Goal: Task Accomplishment & Management: Use online tool/utility

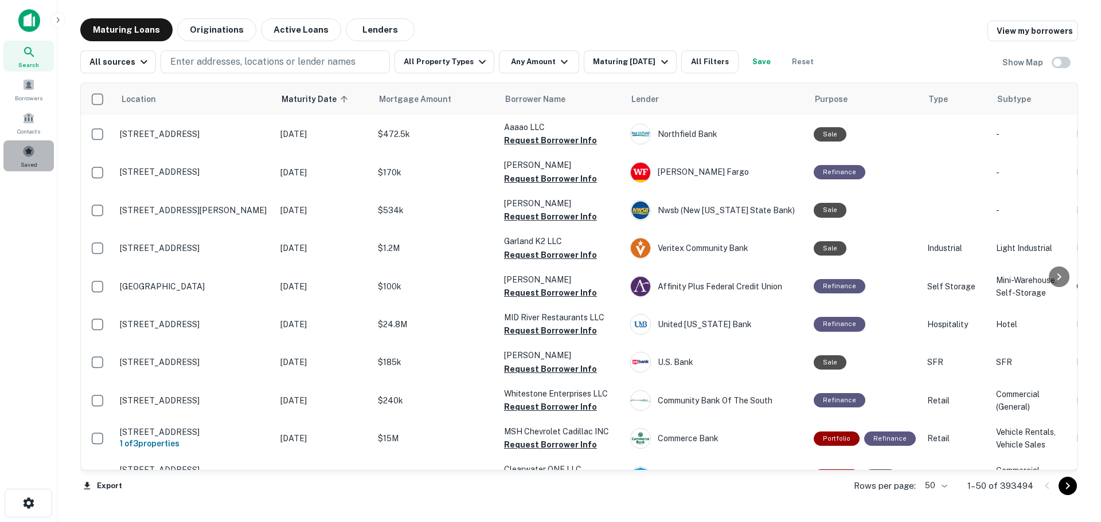
click at [26, 151] on span at bounding box center [28, 151] width 13 height 13
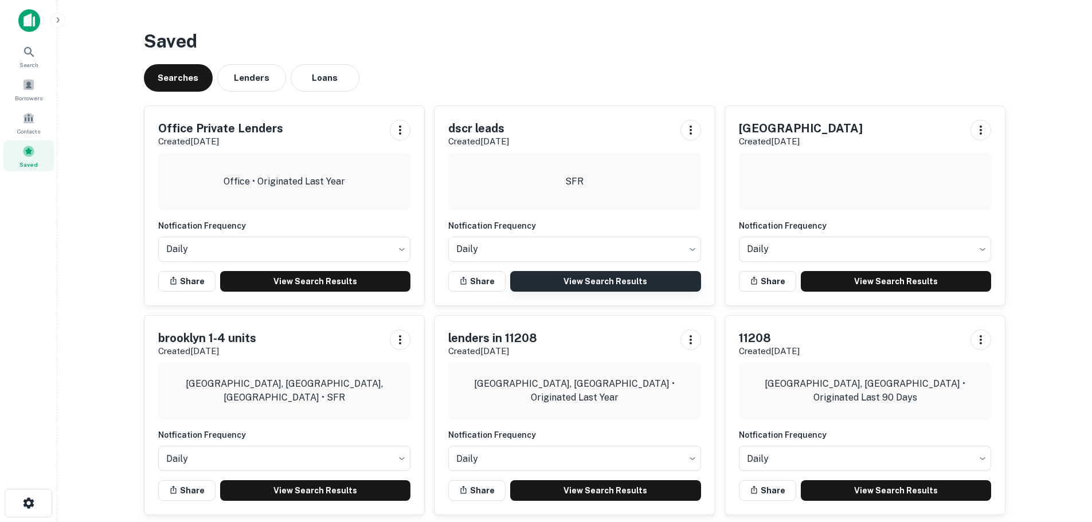
click at [562, 285] on link "View Search Results" at bounding box center [605, 281] width 191 height 21
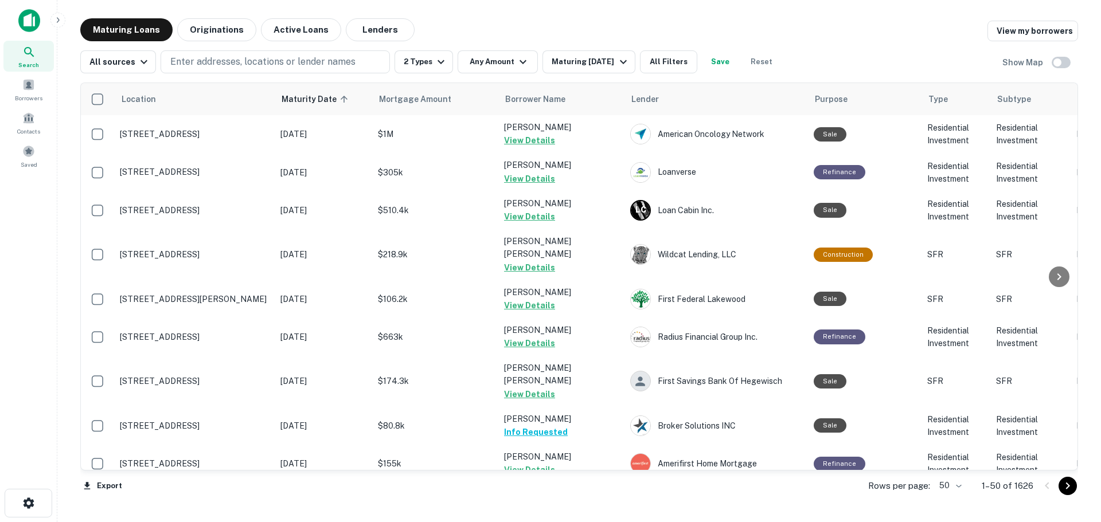
click at [954, 481] on body "Search Borrowers Contacts Saved Maturing Loans Originations Active Loans Lender…" at bounding box center [550, 261] width 1101 height 522
click at [952, 502] on li "100" at bounding box center [950, 498] width 33 height 21
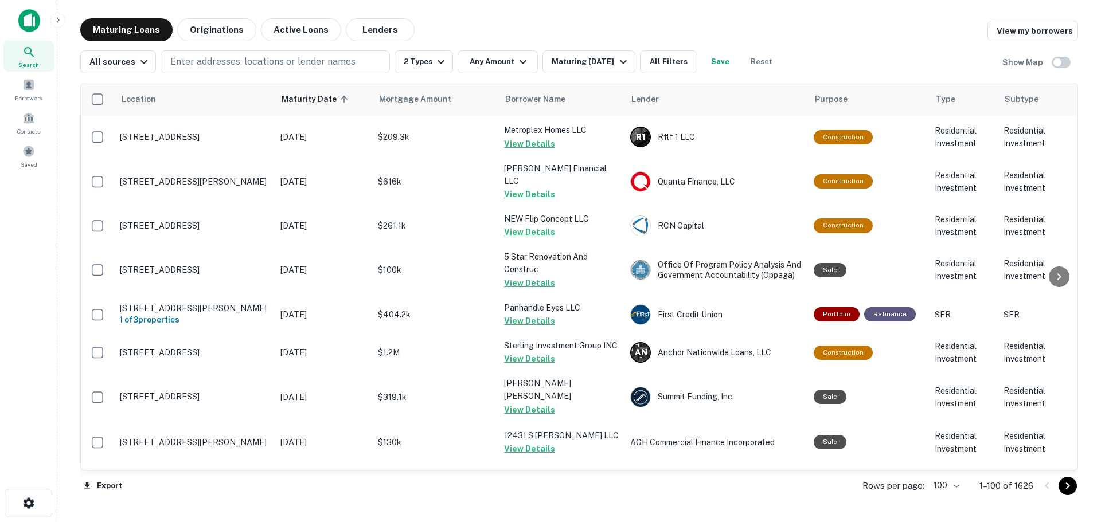
scroll to position [3532, 0]
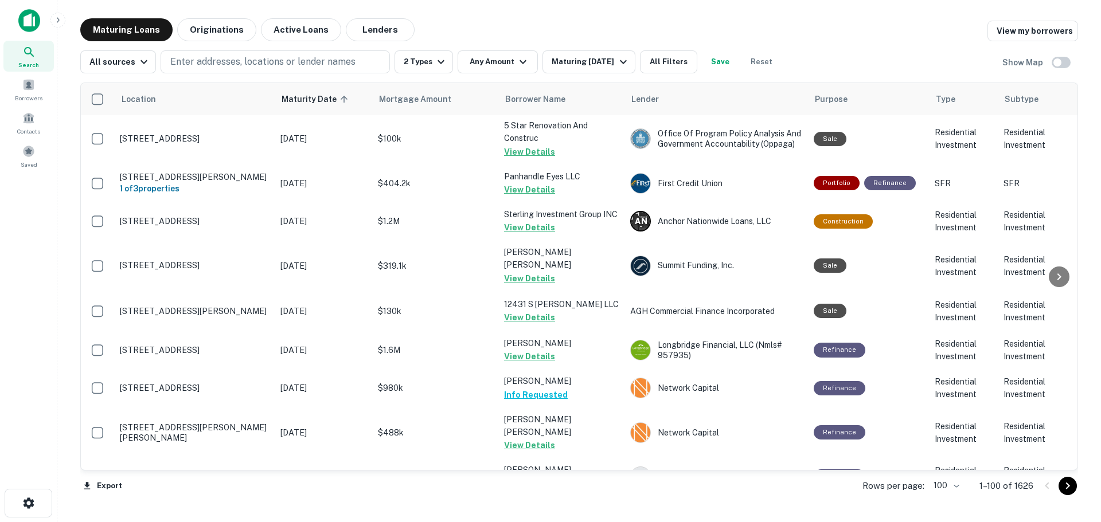
click at [1066, 487] on icon "Go to next page" at bounding box center [1068, 486] width 14 height 14
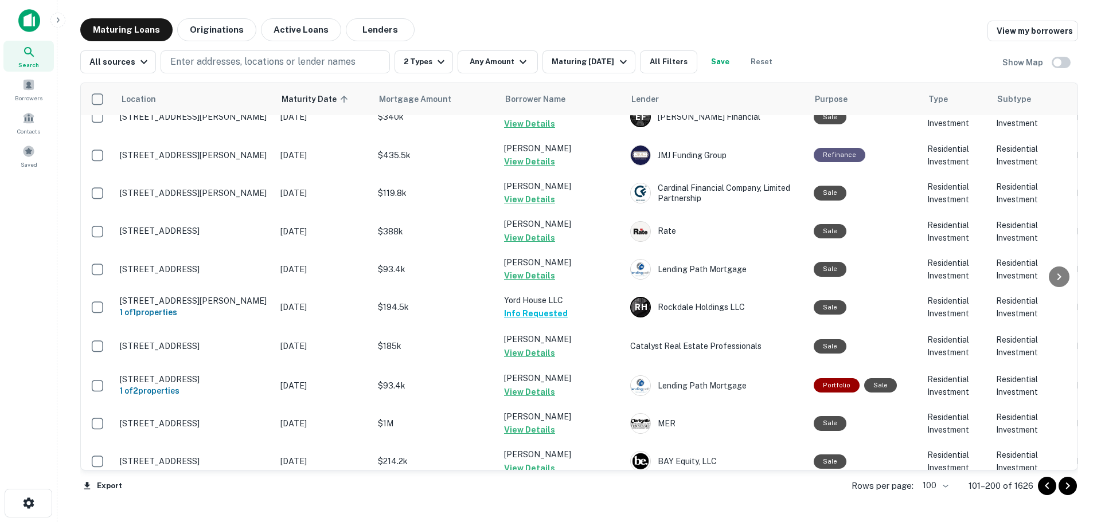
scroll to position [2866, 0]
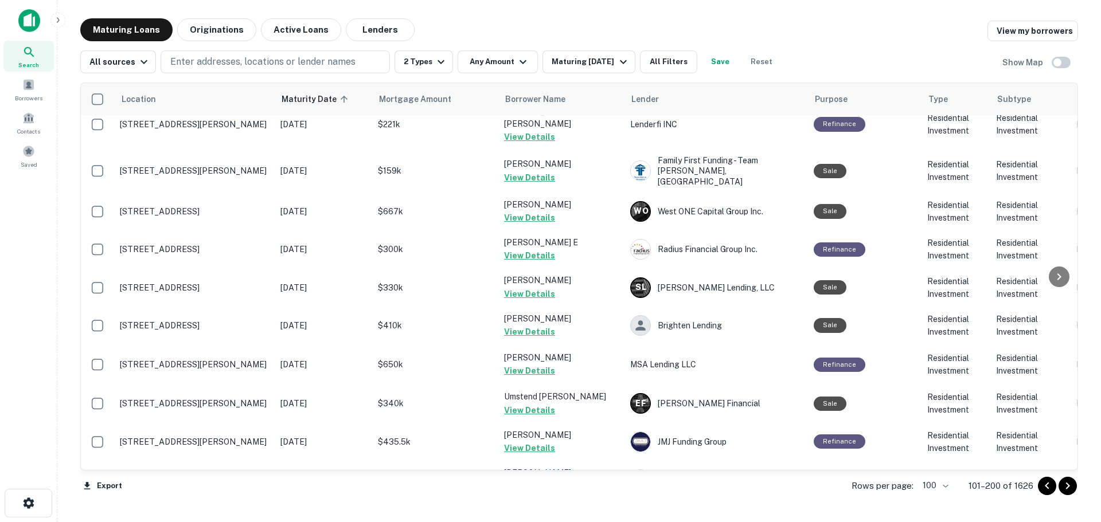
click at [1067, 486] on icon "Go to next page" at bounding box center [1068, 486] width 14 height 14
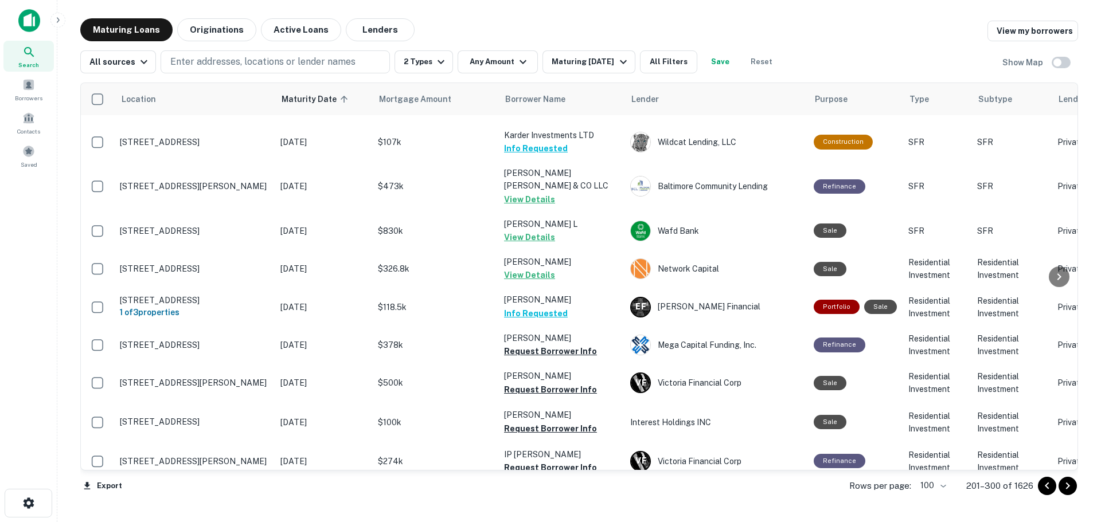
scroll to position [2970, 0]
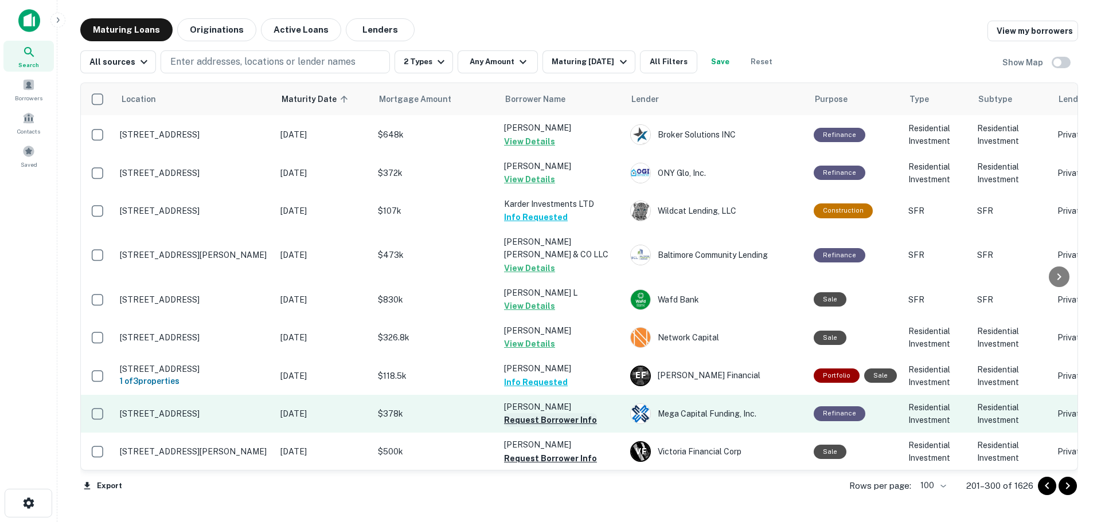
click at [586, 413] on button "Request Borrower Info" at bounding box center [550, 420] width 93 height 14
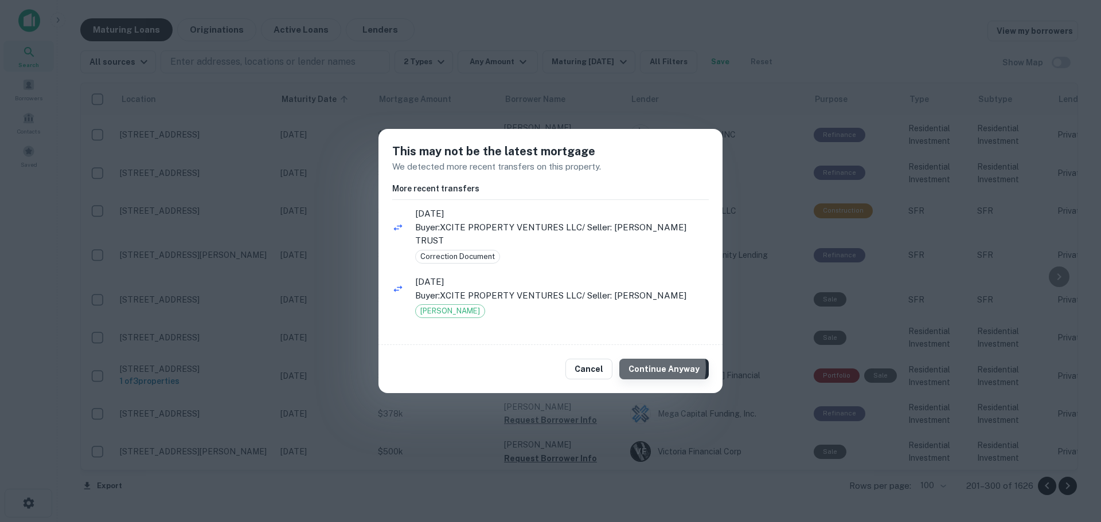
click at [652, 361] on button "Continue Anyway" at bounding box center [663, 369] width 89 height 21
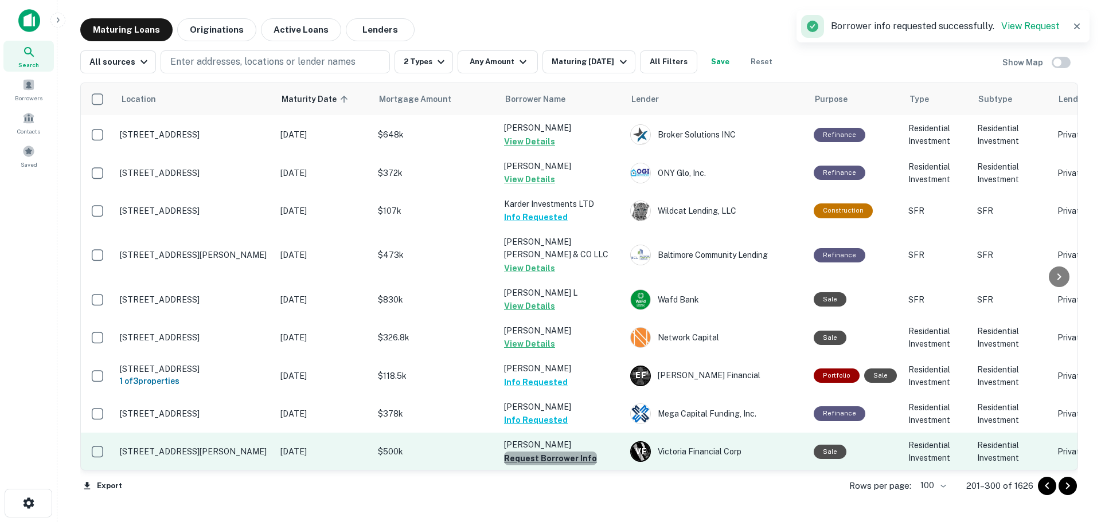
click at [583, 452] on button "Request Borrower Info" at bounding box center [550, 459] width 93 height 14
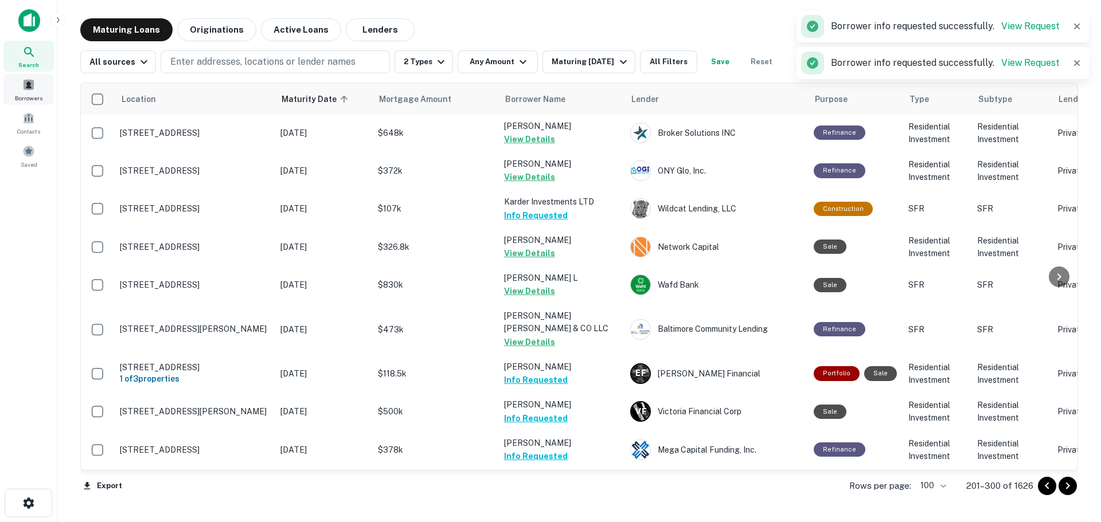
scroll to position [2967, 0]
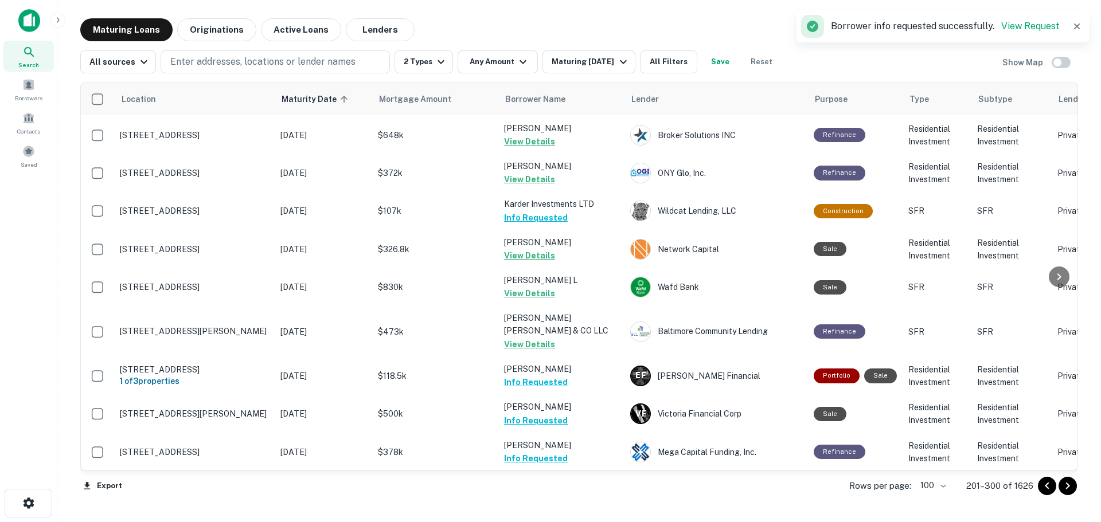
click at [518, 490] on button "Request Borrower Info" at bounding box center [550, 497] width 93 height 14
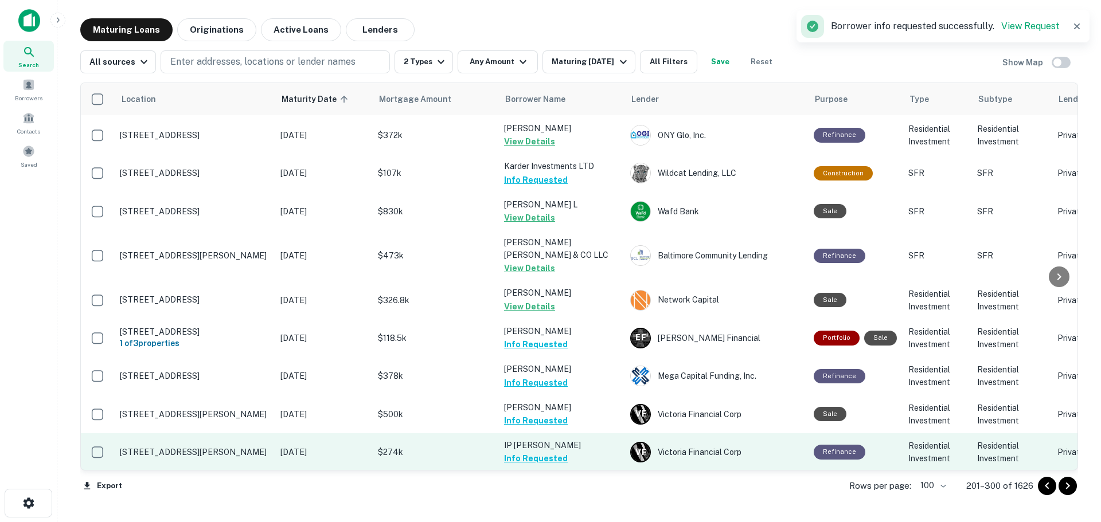
scroll to position [3025, 0]
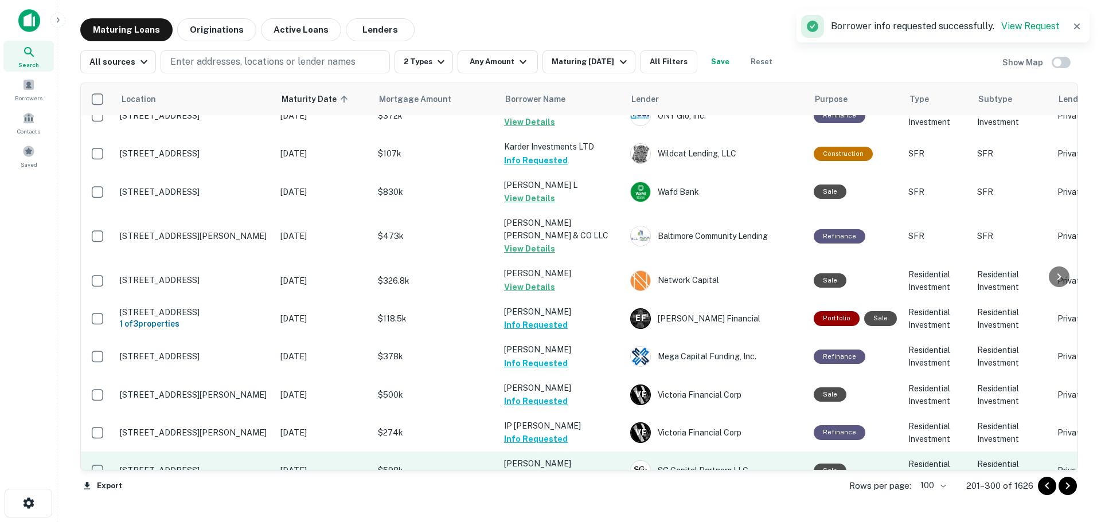
click at [577, 471] on button "Request Borrower Info" at bounding box center [550, 478] width 93 height 14
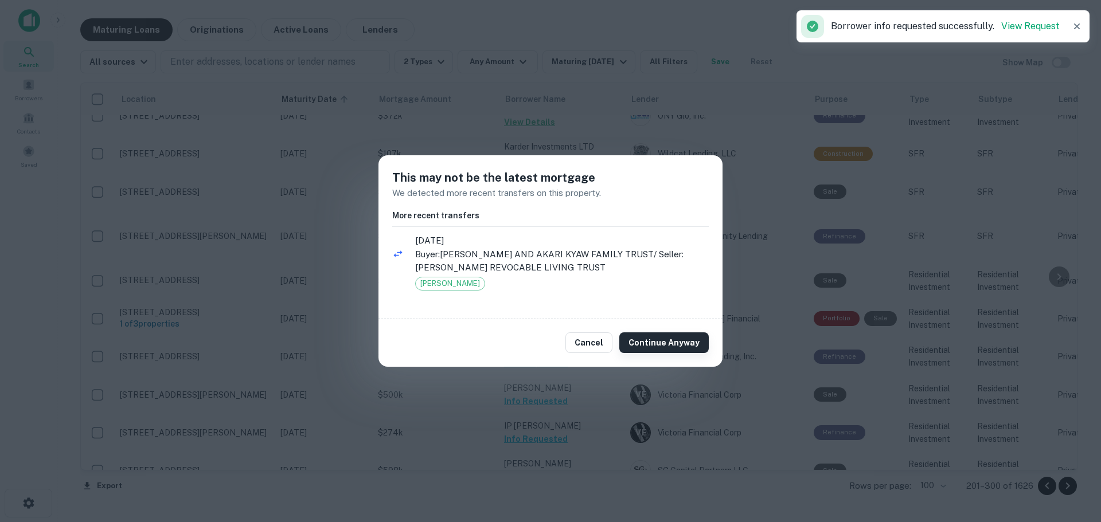
click at [647, 344] on button "Continue Anyway" at bounding box center [663, 343] width 89 height 21
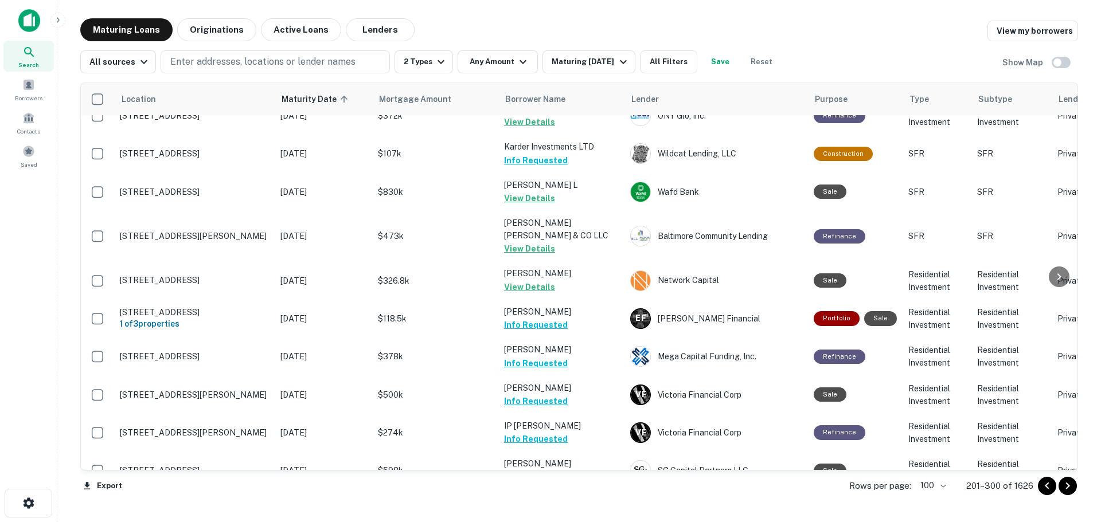
click at [584, 510] on button "Request Borrower Info" at bounding box center [550, 517] width 93 height 14
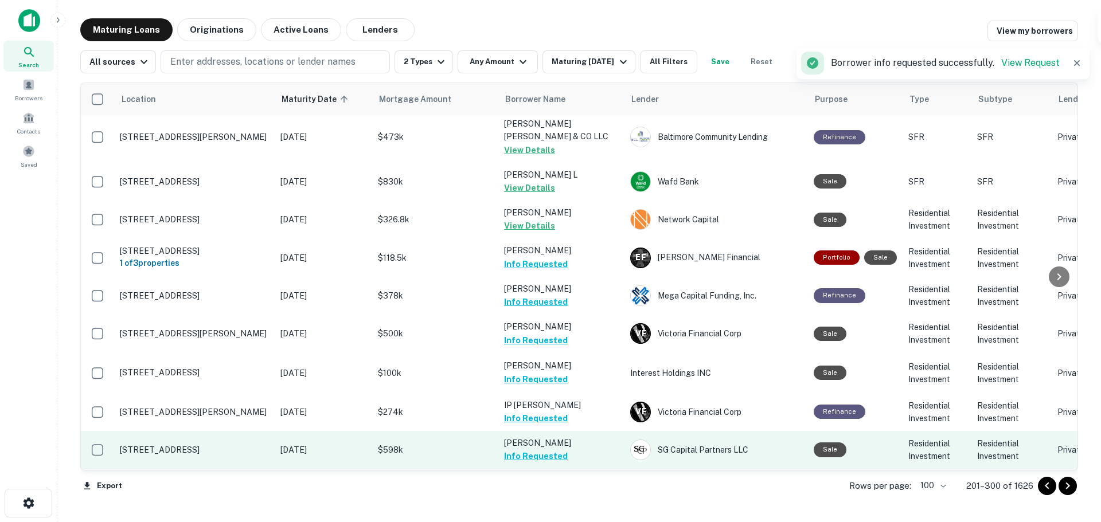
scroll to position [3142, 0]
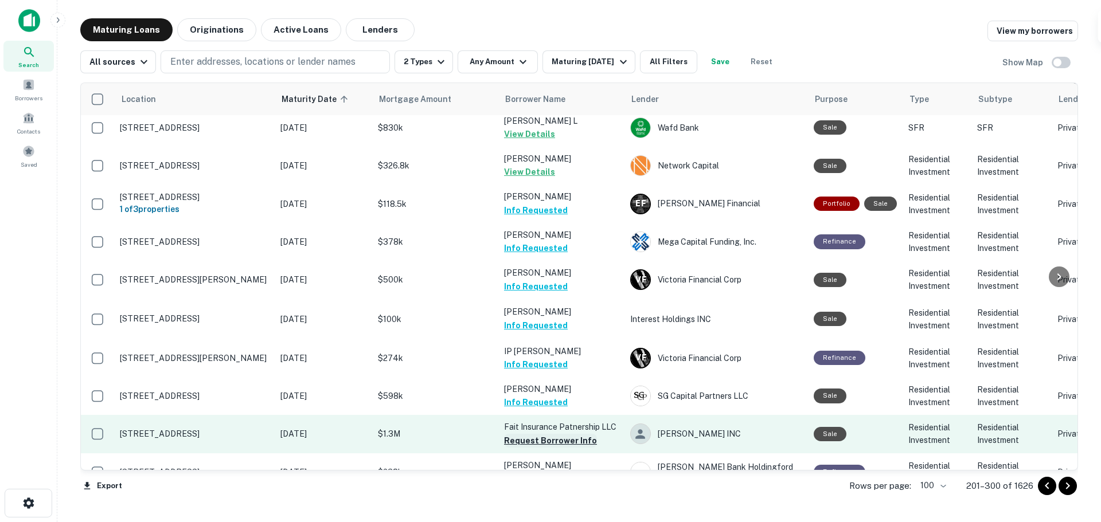
click at [581, 434] on button "Request Borrower Info" at bounding box center [550, 441] width 93 height 14
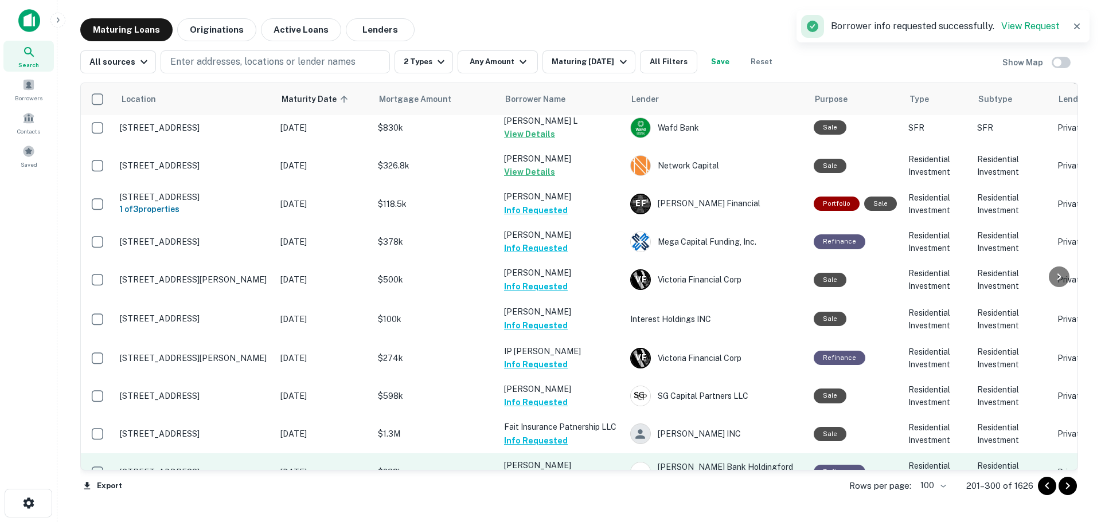
click at [569, 472] on button "Request Borrower Info" at bounding box center [550, 479] width 93 height 14
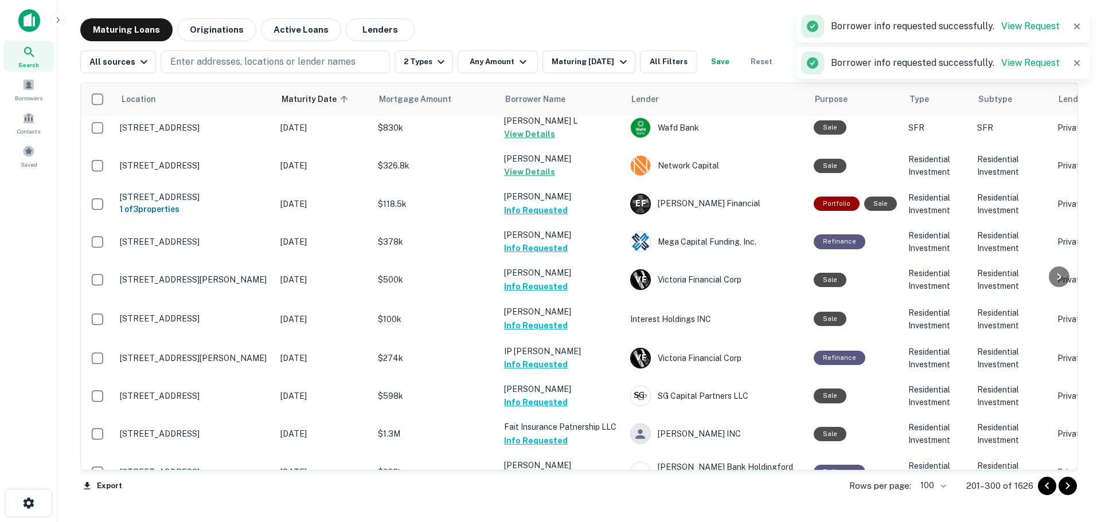
click at [579, 510] on button "Request Borrower Info" at bounding box center [550, 517] width 93 height 14
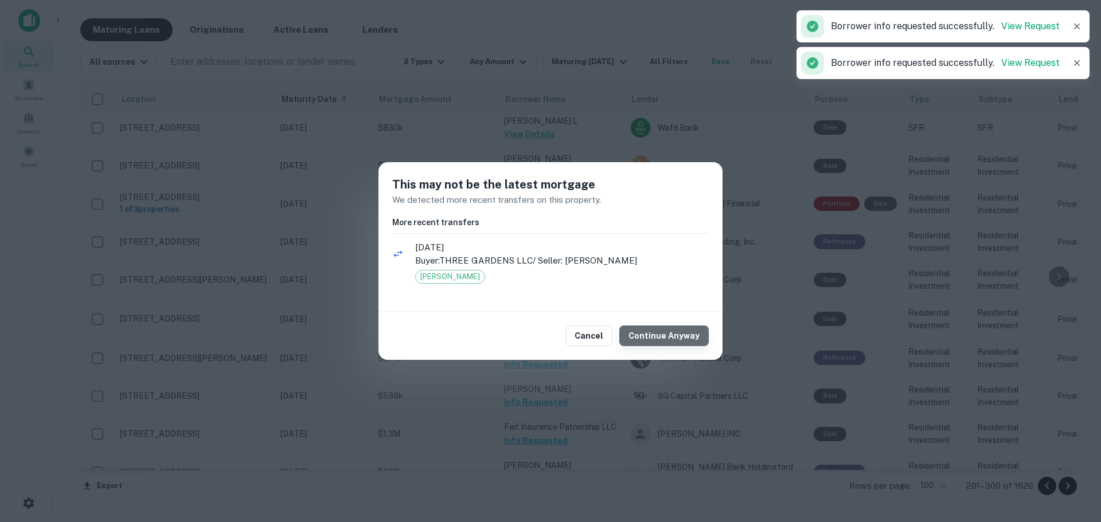
click at [685, 342] on button "Continue Anyway" at bounding box center [663, 336] width 89 height 21
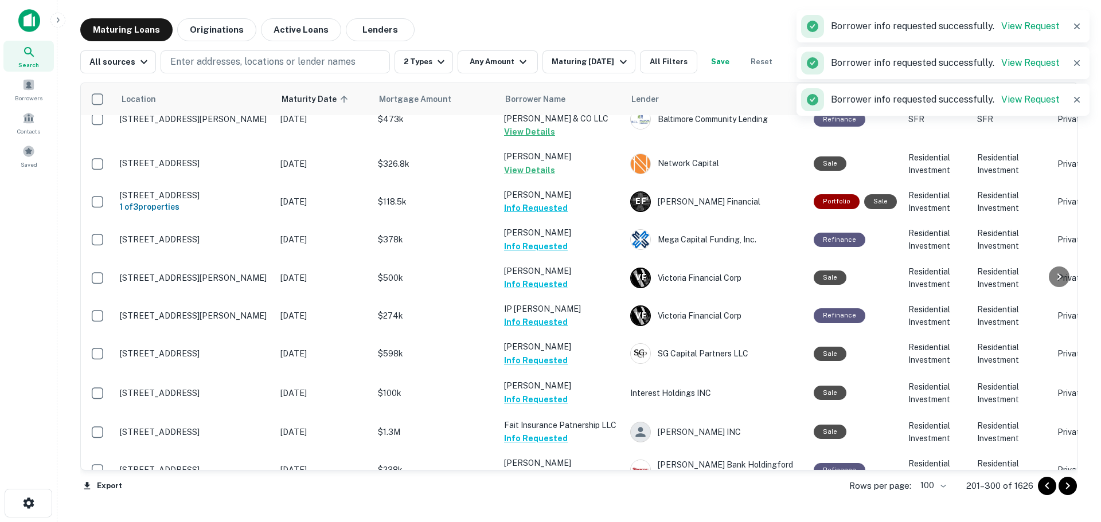
scroll to position [3254, 0]
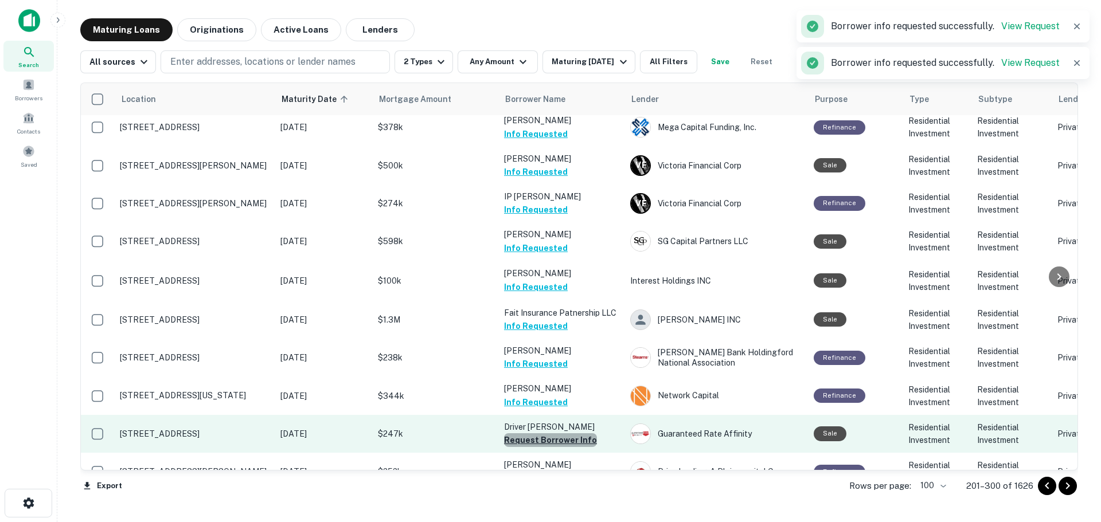
click at [575, 434] on button "Request Borrower Info" at bounding box center [550, 441] width 93 height 14
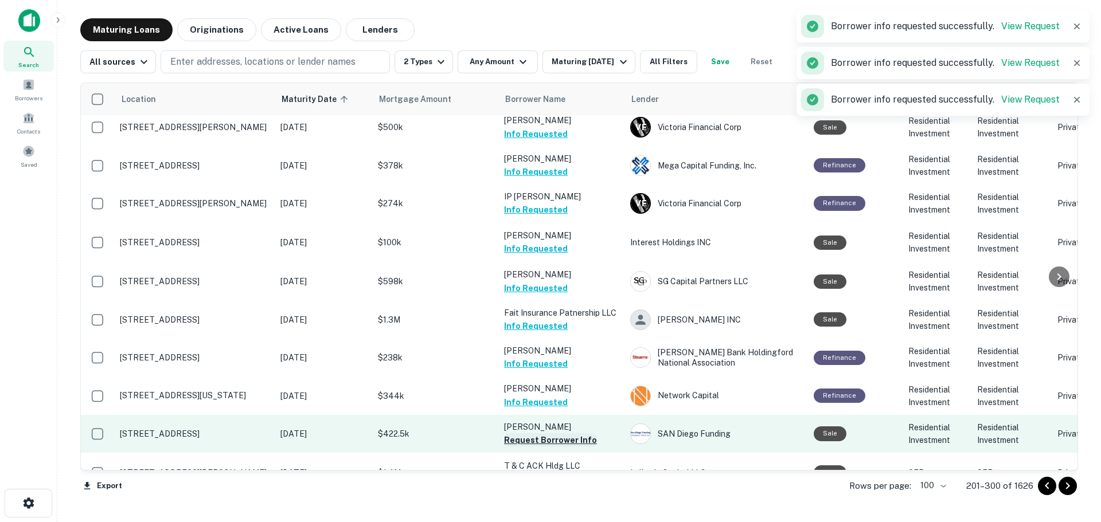
click at [579, 434] on button "Request Borrower Info" at bounding box center [550, 441] width 93 height 14
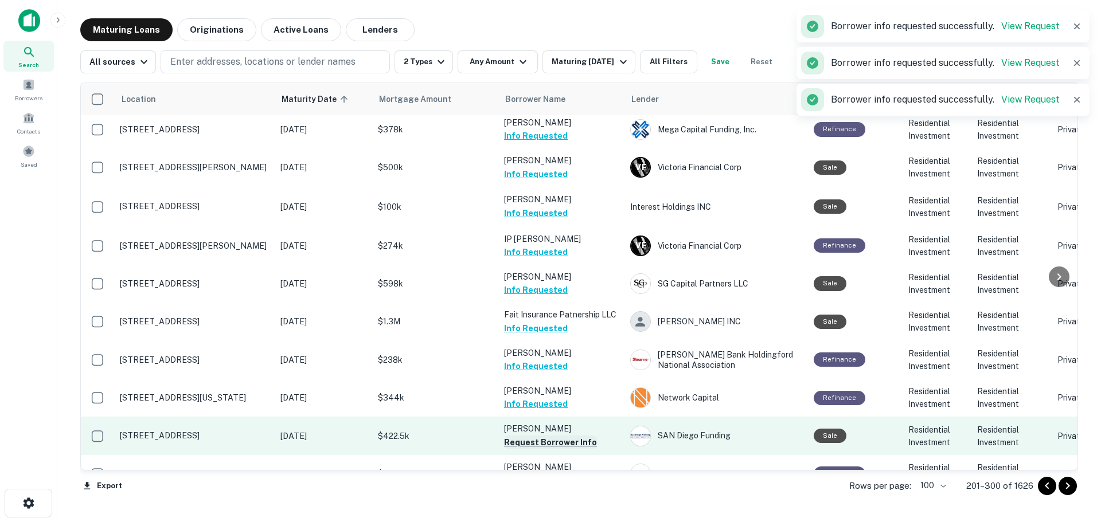
scroll to position [3256, 0]
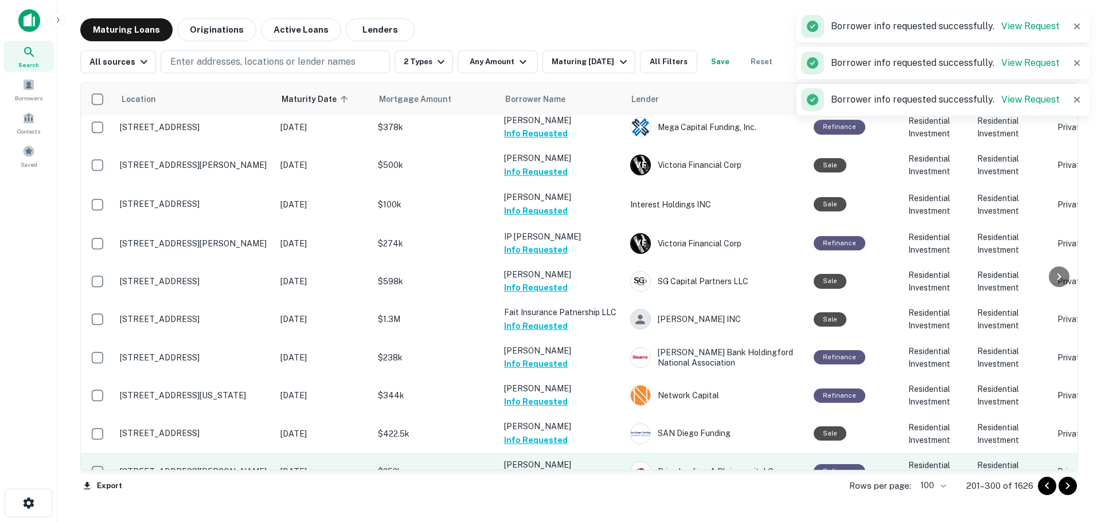
click at [564, 471] on button "Request Borrower Info" at bounding box center [550, 478] width 93 height 14
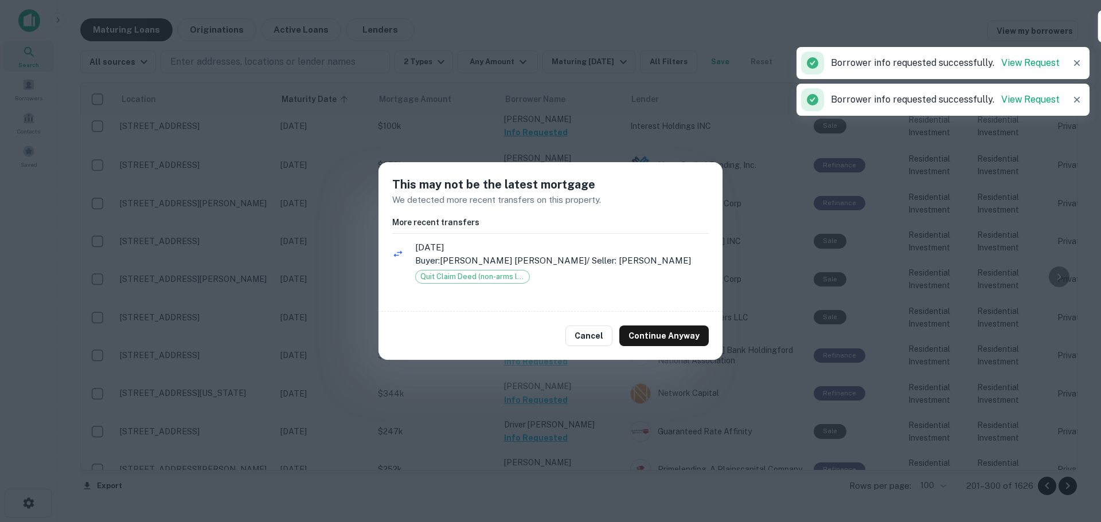
scroll to position [3255, 0]
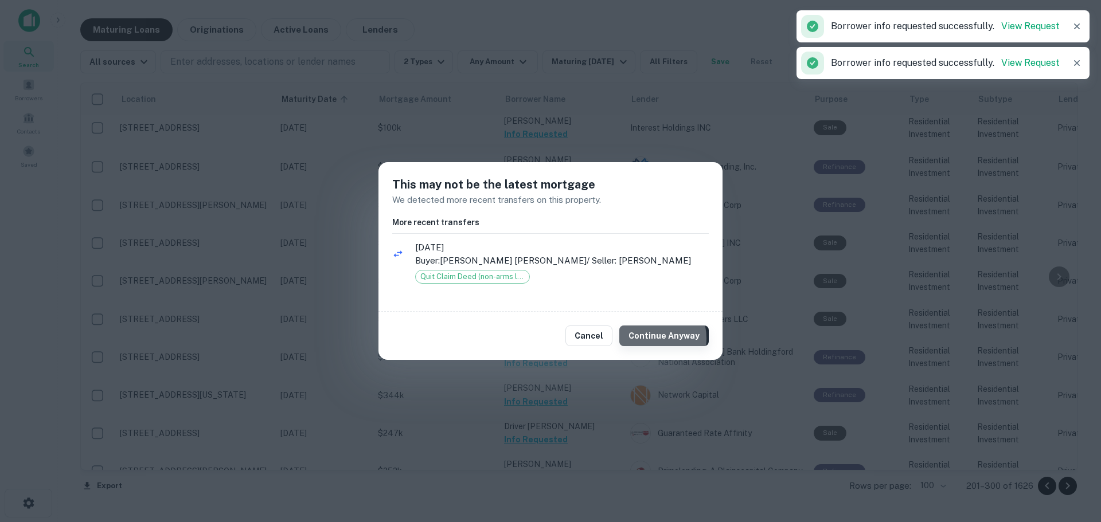
click at [649, 339] on button "Continue Anyway" at bounding box center [663, 336] width 89 height 21
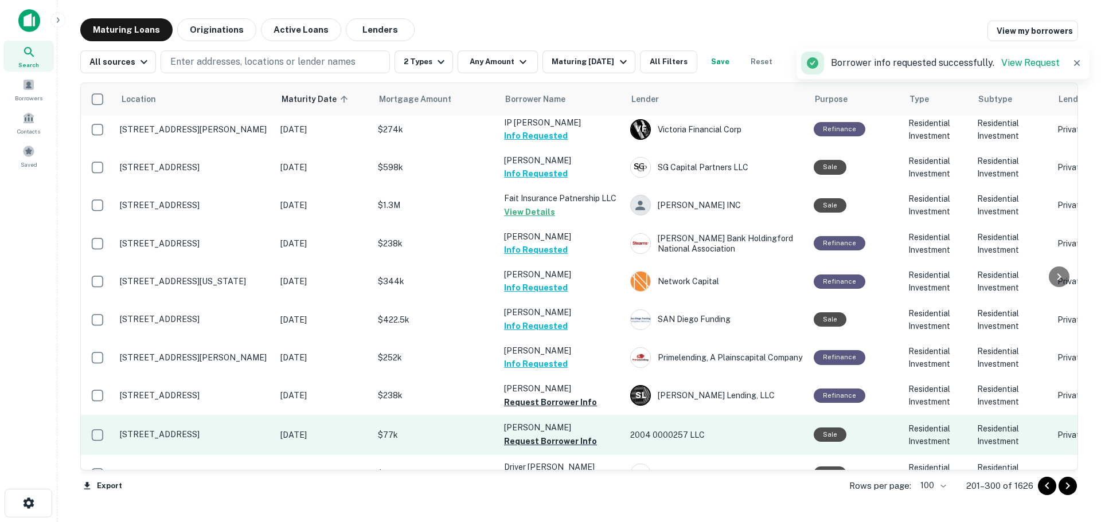
scroll to position [3371, 0]
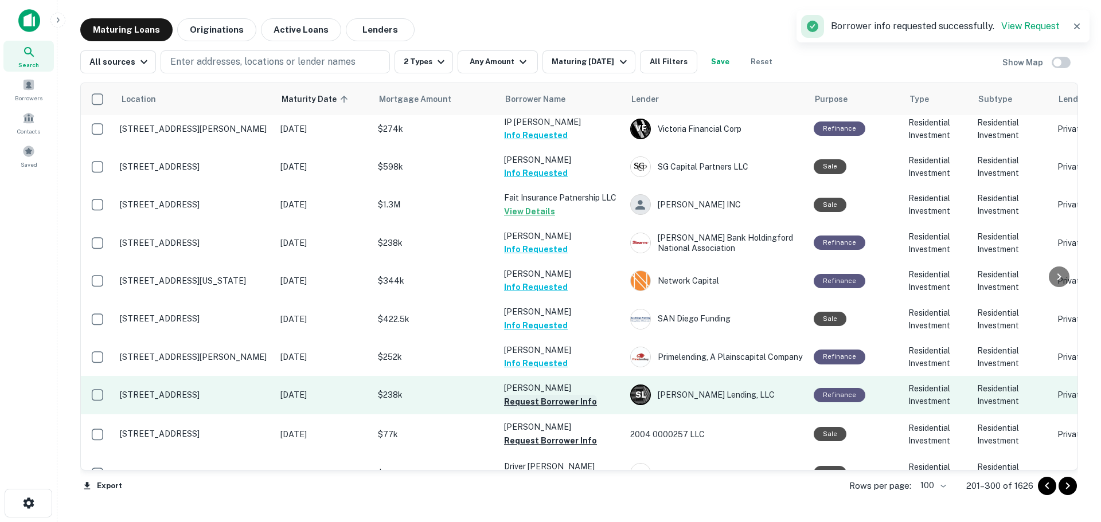
click at [587, 395] on button "Request Borrower Info" at bounding box center [550, 402] width 93 height 14
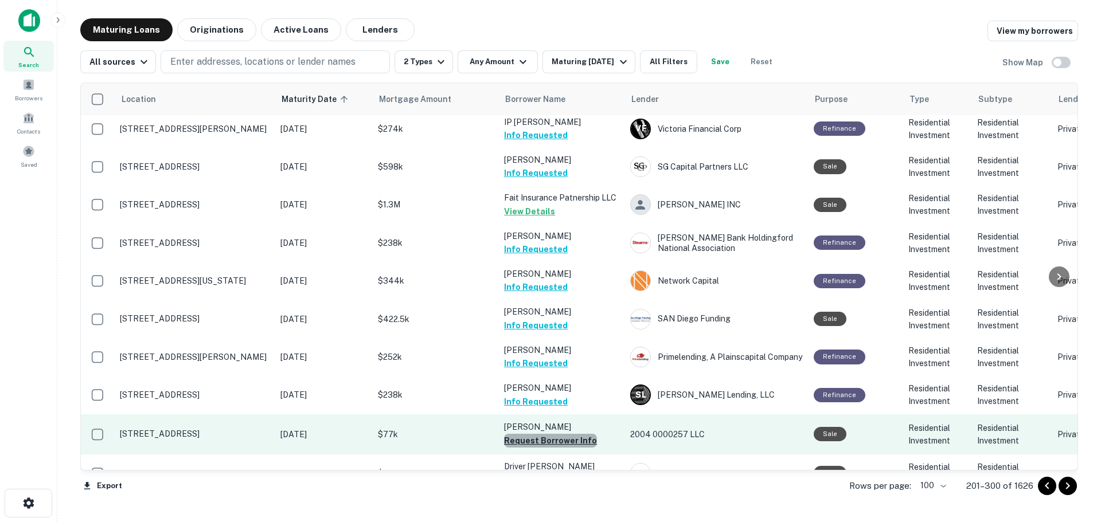
click at [580, 434] on button "Request Borrower Info" at bounding box center [550, 441] width 93 height 14
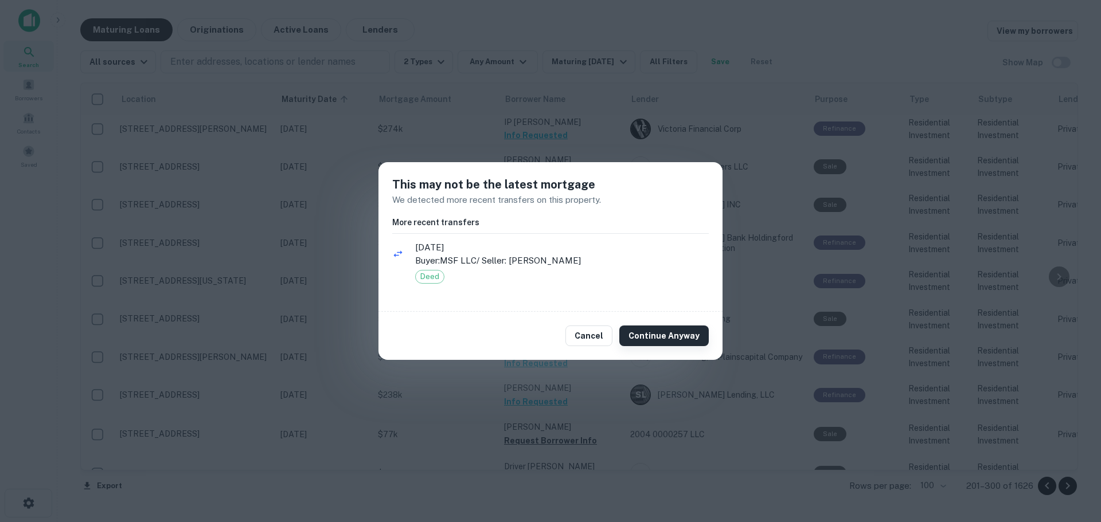
click at [650, 338] on button "Continue Anyway" at bounding box center [663, 336] width 89 height 21
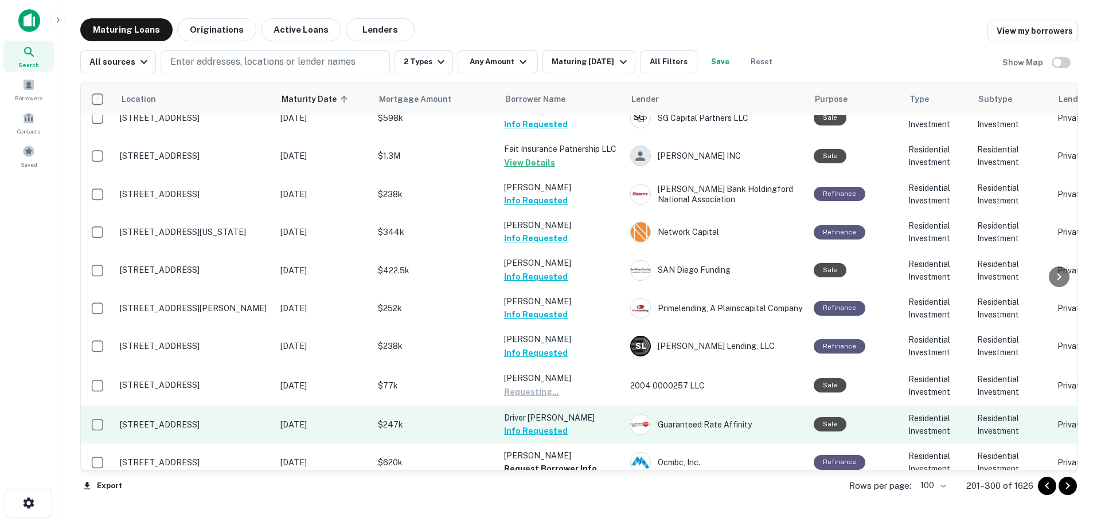
scroll to position [3495, 0]
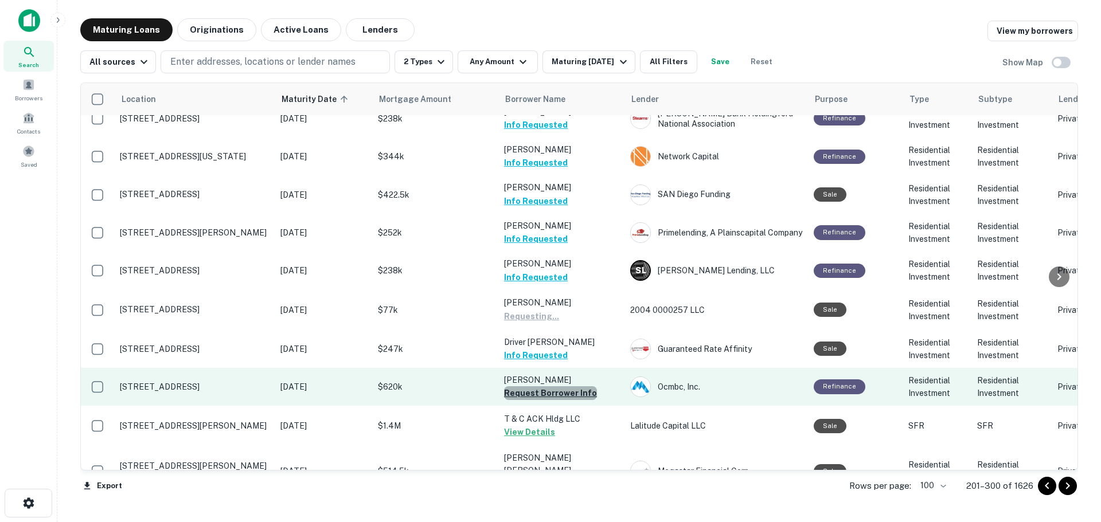
click at [582, 387] on button "Request Borrower Info" at bounding box center [550, 394] width 93 height 14
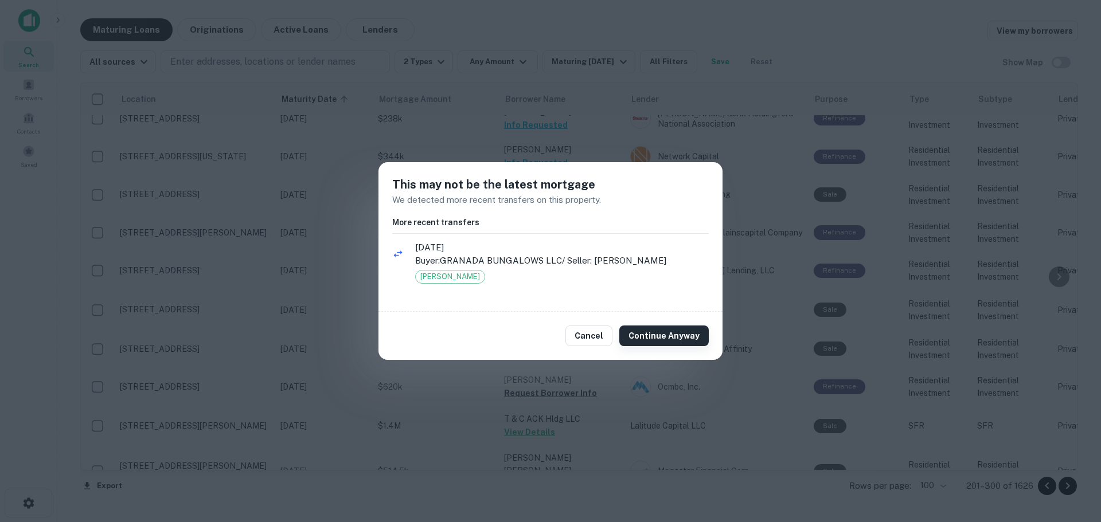
click at [642, 334] on button "Continue Anyway" at bounding box center [663, 336] width 89 height 21
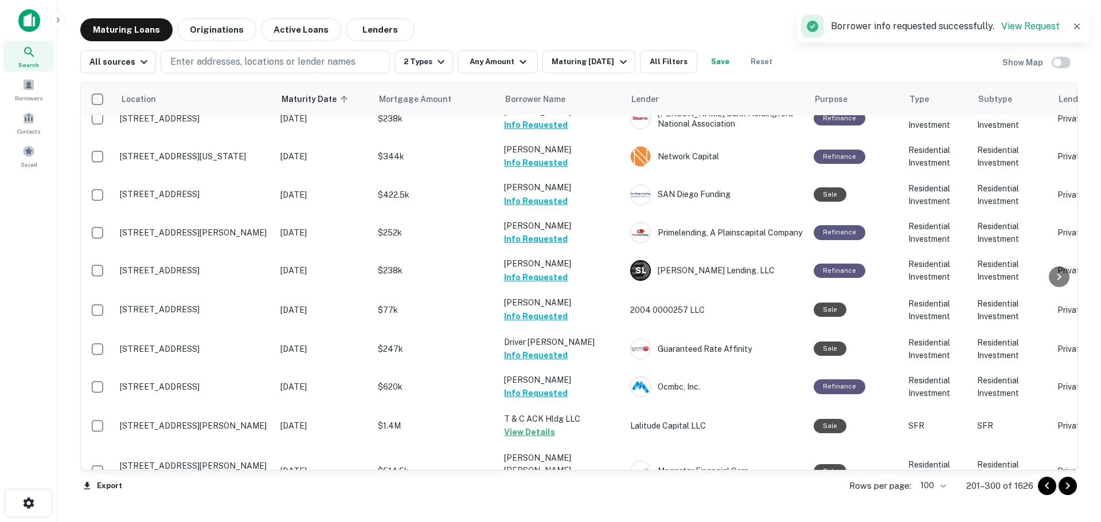
click at [583, 516] on button "Request Borrower Info" at bounding box center [550, 523] width 93 height 14
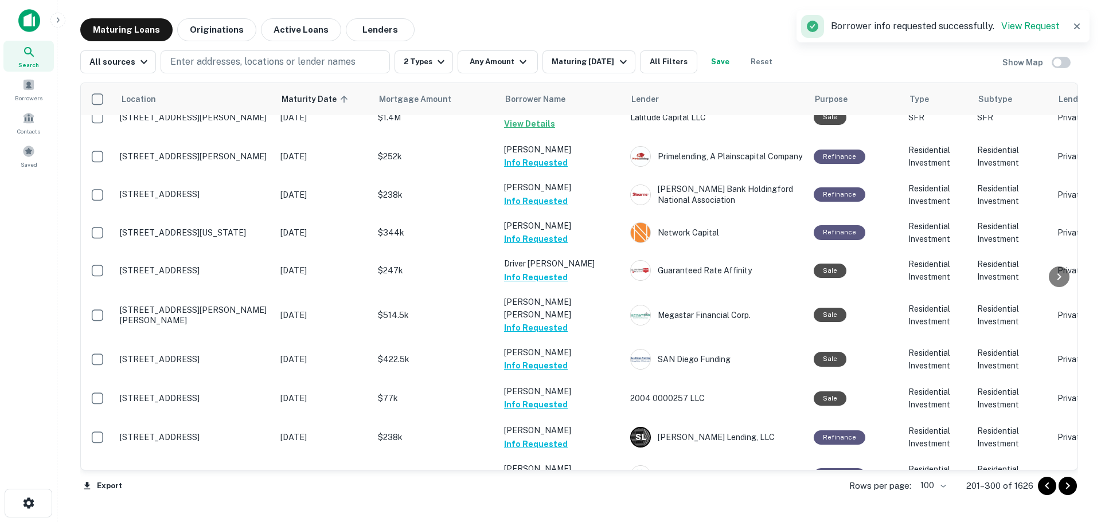
scroll to position [3494, 0]
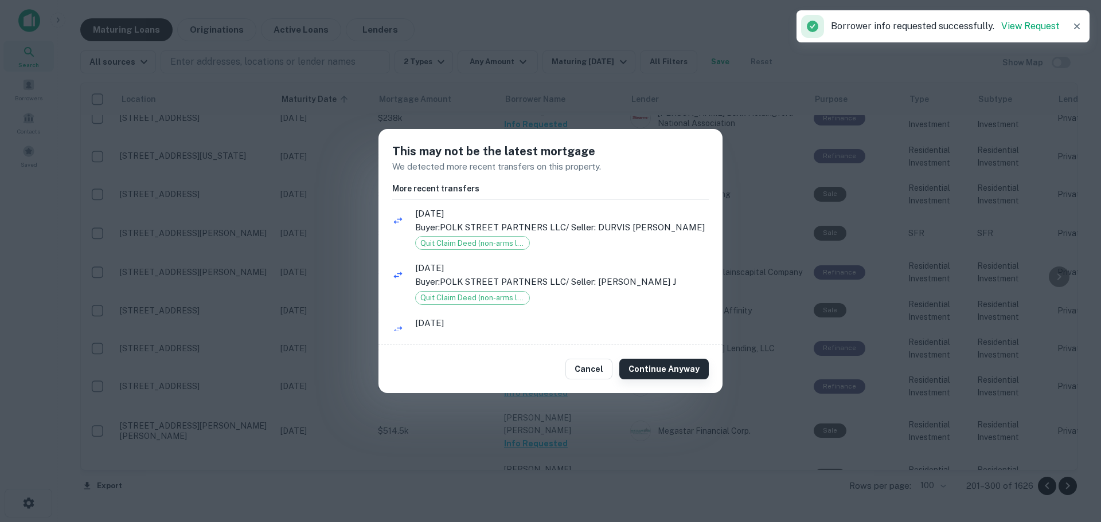
click at [647, 373] on button "Continue Anyway" at bounding box center [663, 369] width 89 height 21
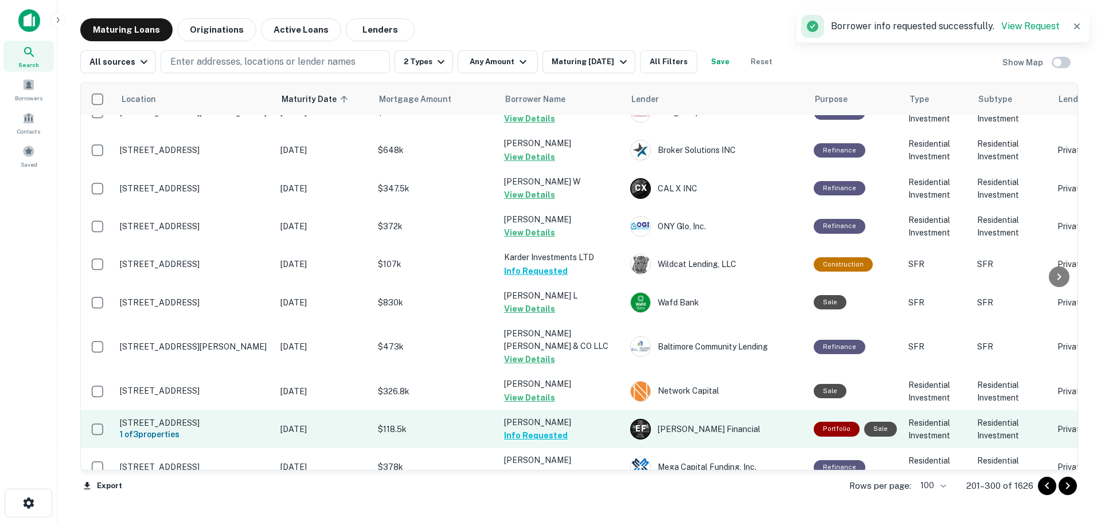
scroll to position [2863, 0]
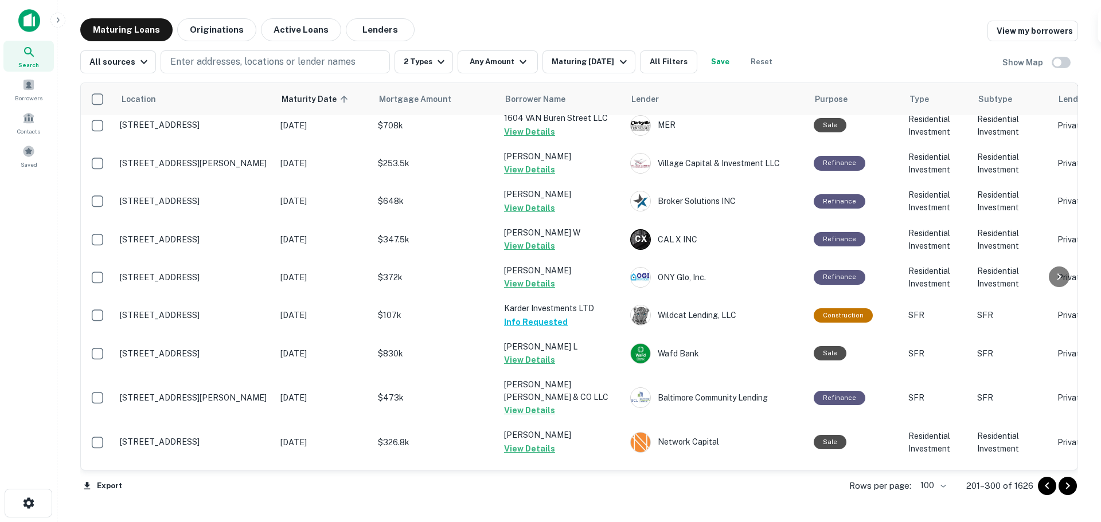
click at [1064, 490] on icon "Go to next page" at bounding box center [1068, 486] width 14 height 14
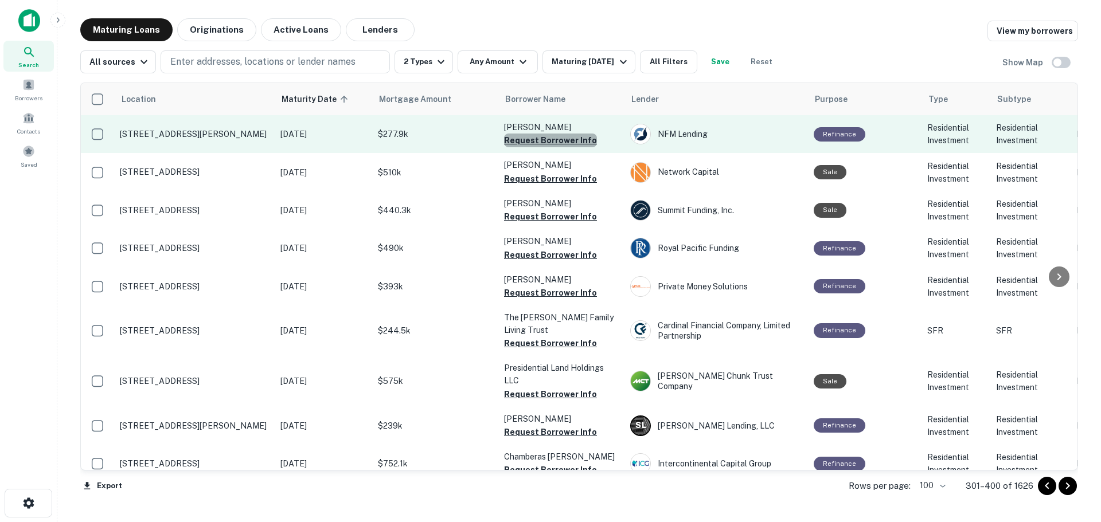
click at [582, 144] on button "Request Borrower Info" at bounding box center [550, 141] width 93 height 14
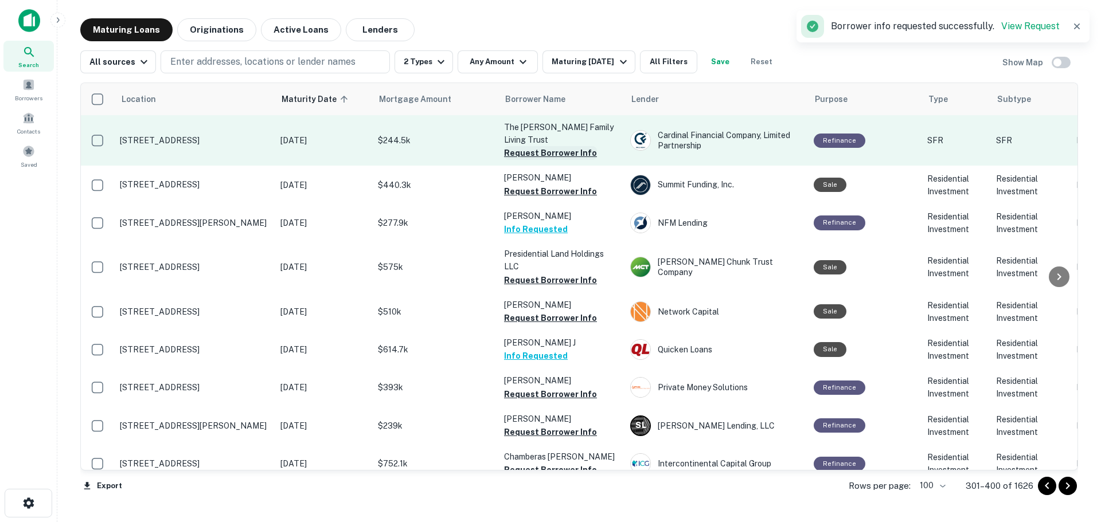
click at [572, 153] on button "Request Borrower Info" at bounding box center [550, 153] width 93 height 14
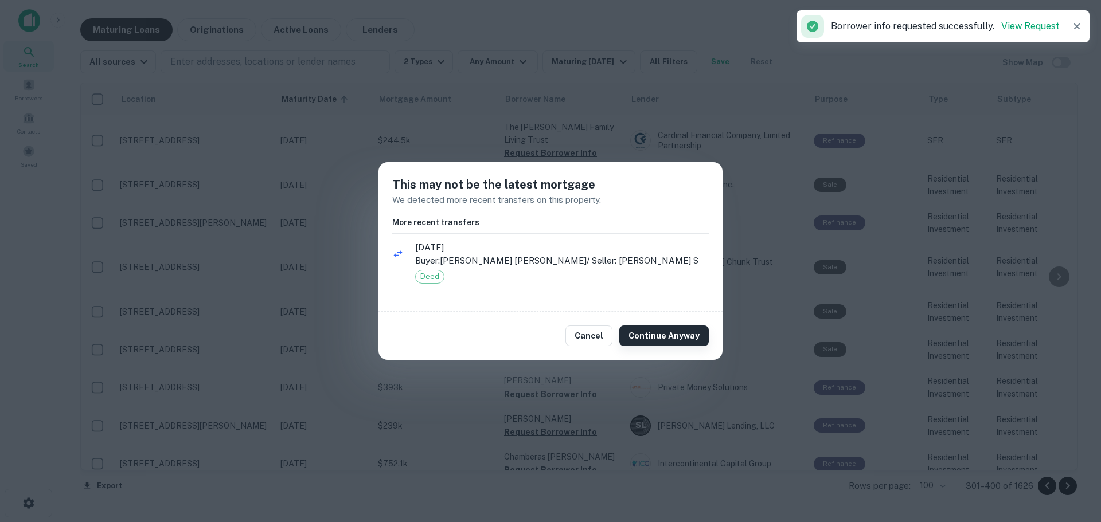
click at [654, 342] on button "Continue Anyway" at bounding box center [663, 336] width 89 height 21
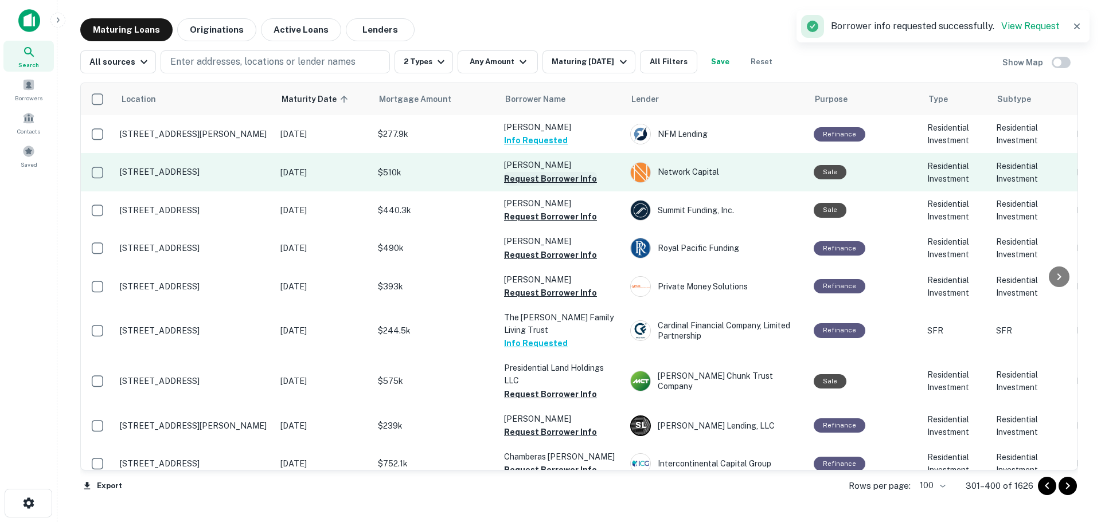
click at [563, 177] on button "Request Borrower Info" at bounding box center [550, 179] width 93 height 14
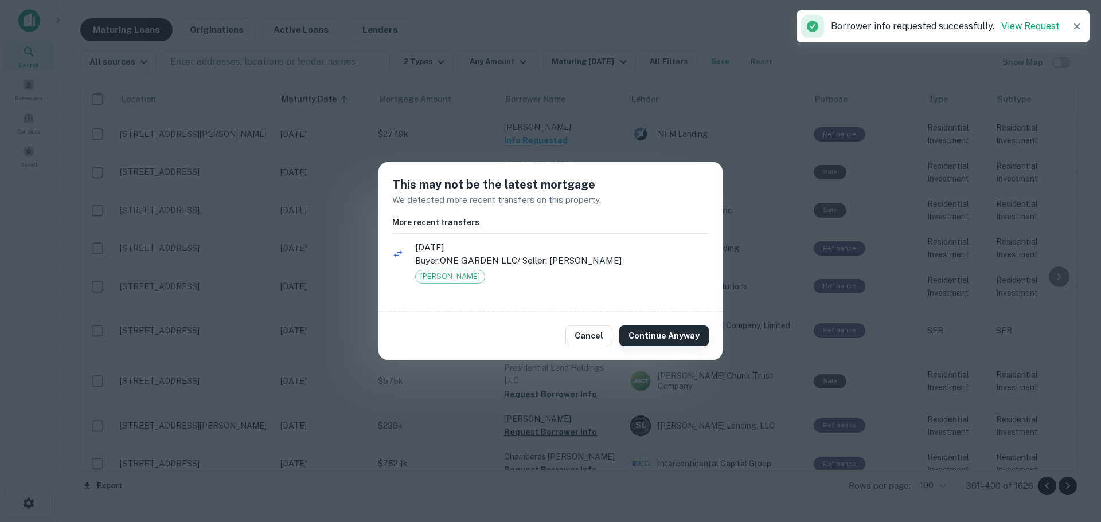
click at [662, 333] on button "Continue Anyway" at bounding box center [663, 336] width 89 height 21
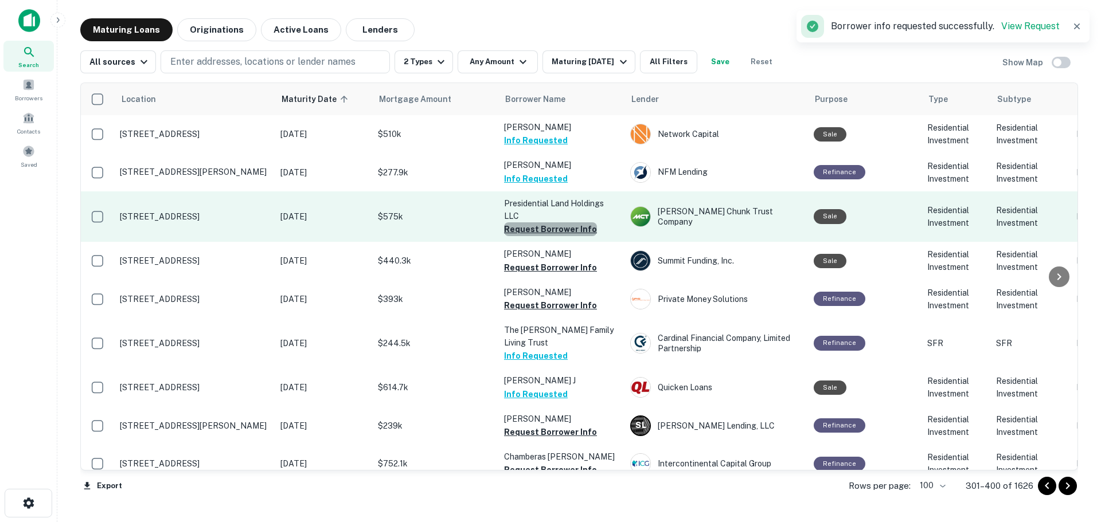
click at [579, 227] on button "Request Borrower Info" at bounding box center [550, 230] width 93 height 14
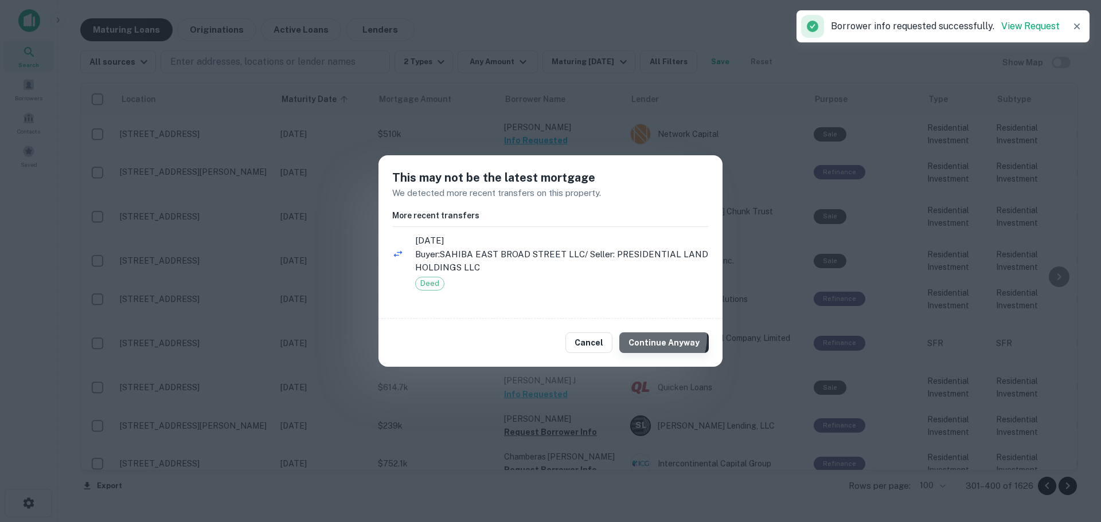
click at [654, 338] on button "Continue Anyway" at bounding box center [663, 343] width 89 height 21
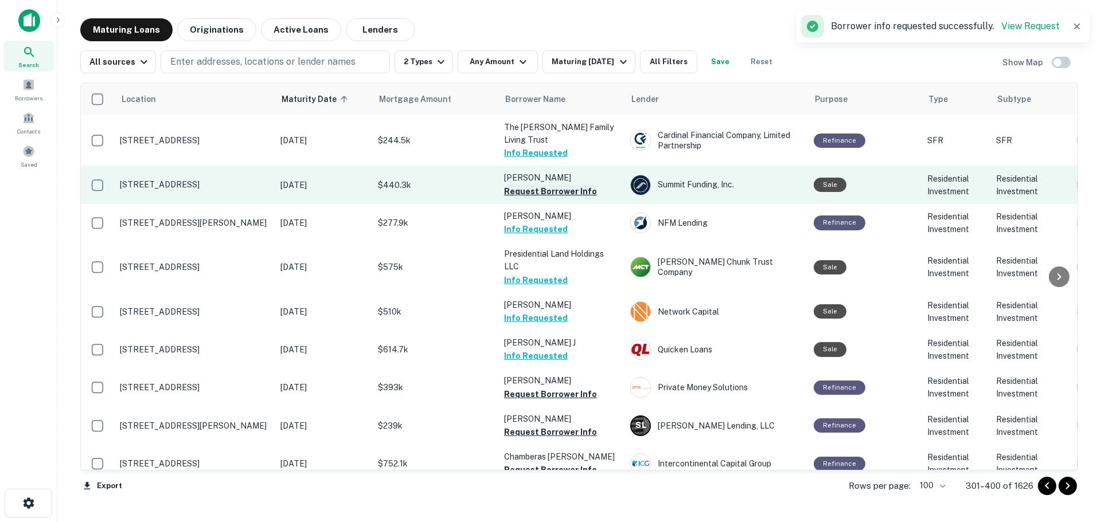
click at [552, 189] on button "Request Borrower Info" at bounding box center [550, 192] width 93 height 14
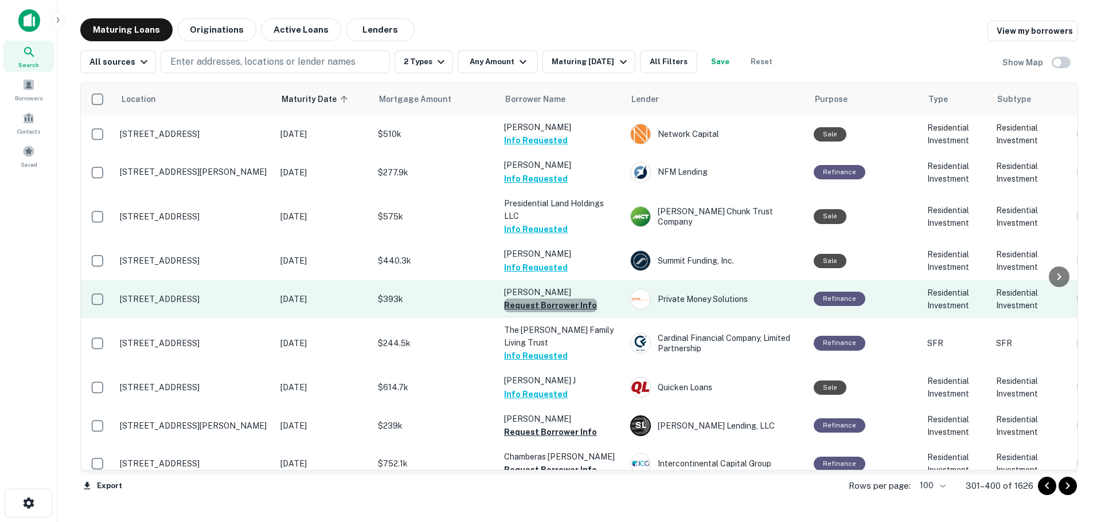
click at [586, 303] on button "Request Borrower Info" at bounding box center [550, 306] width 93 height 14
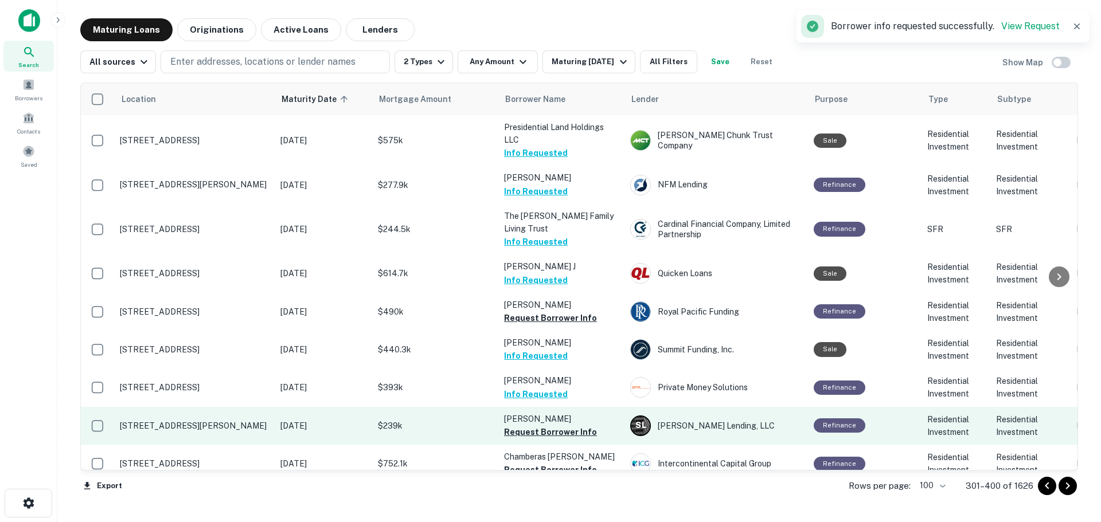
scroll to position [115, 0]
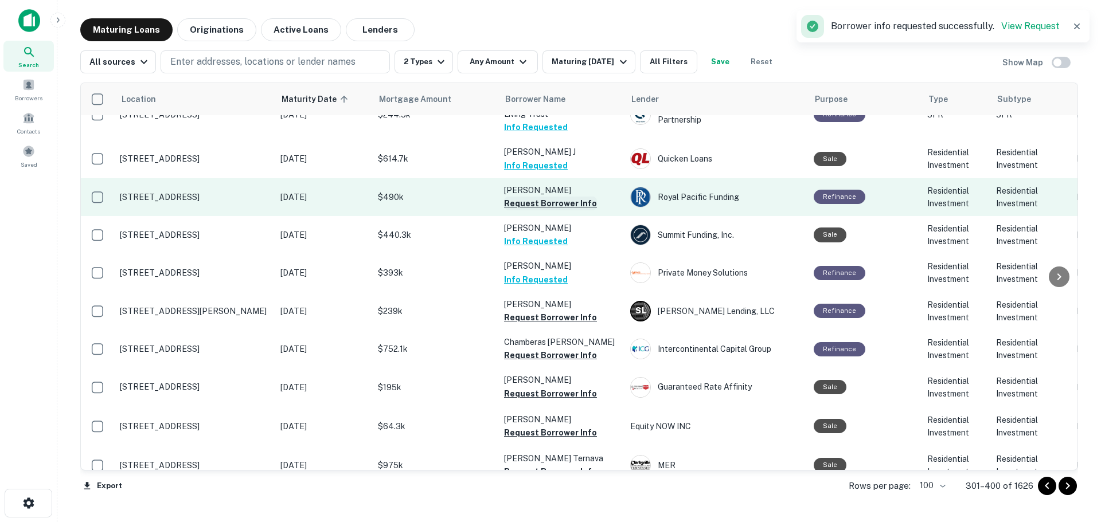
click at [578, 206] on button "Request Borrower Info" at bounding box center [550, 204] width 93 height 14
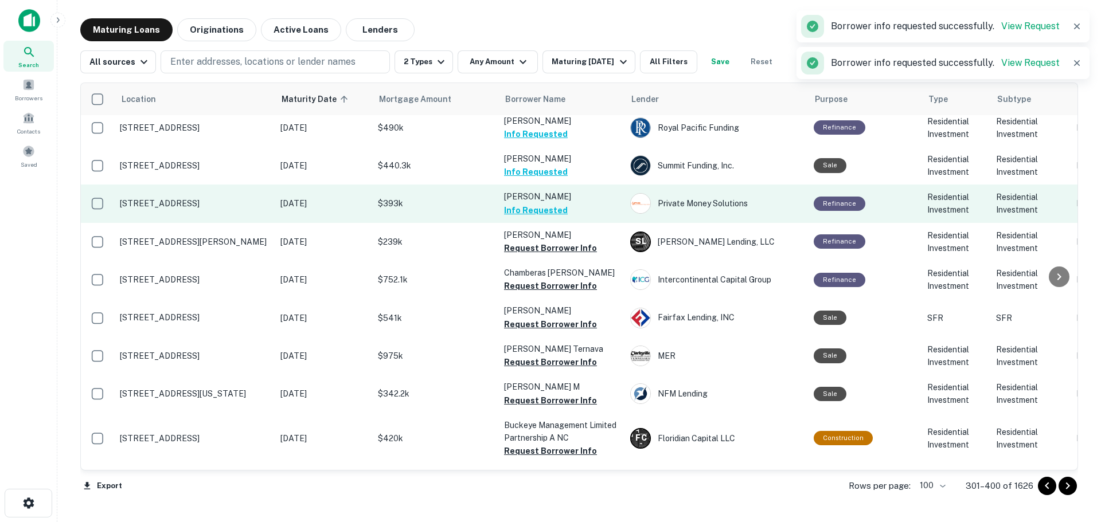
scroll to position [229, 0]
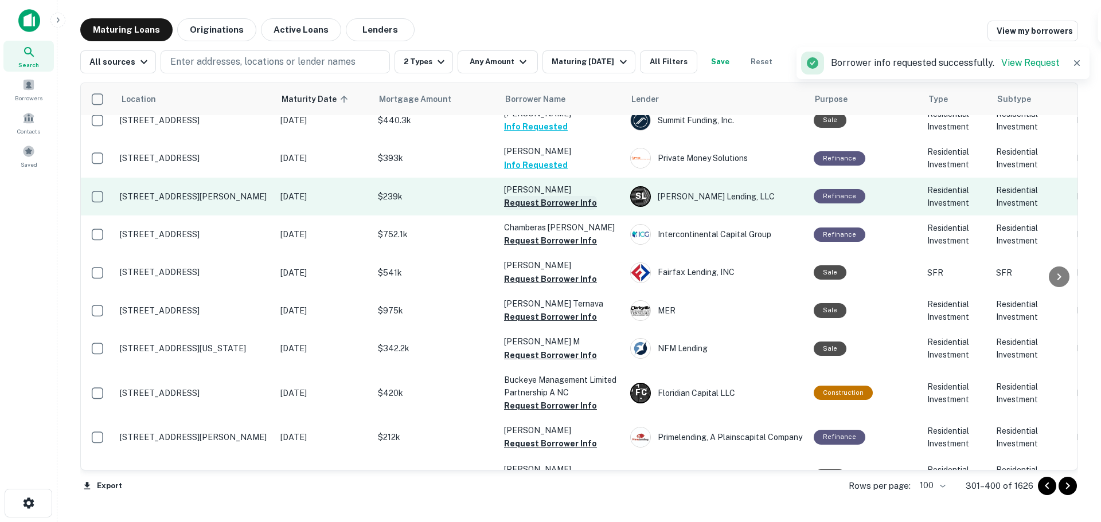
click at [575, 207] on button "Request Borrower Info" at bounding box center [550, 203] width 93 height 14
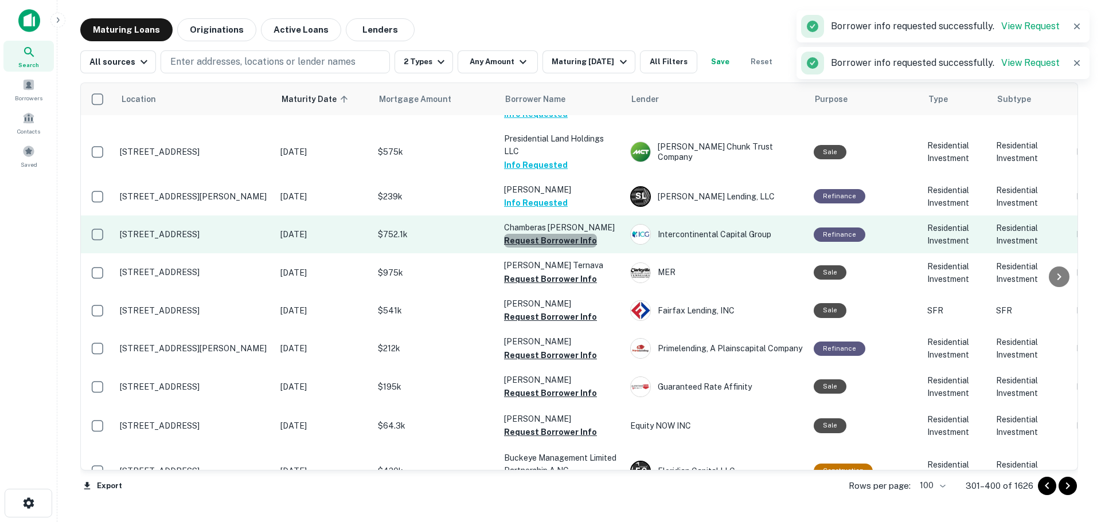
click at [569, 242] on button "Request Borrower Info" at bounding box center [550, 241] width 93 height 14
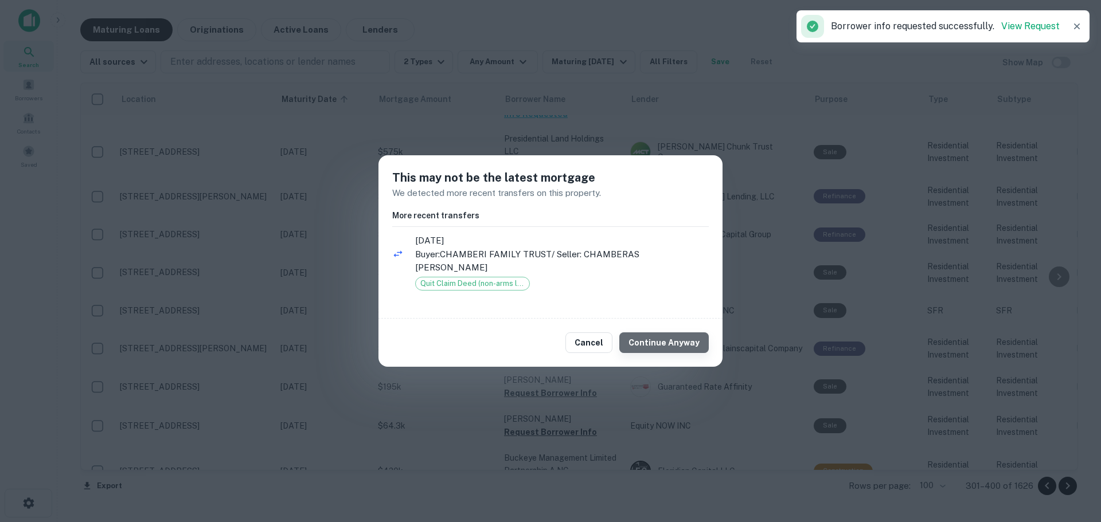
click at [679, 339] on button "Continue Anyway" at bounding box center [663, 343] width 89 height 21
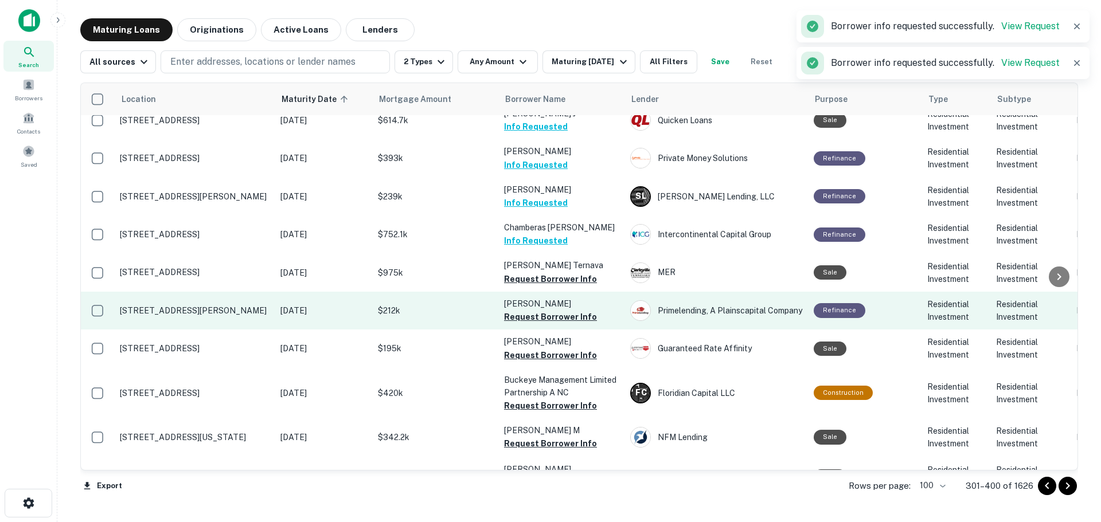
scroll to position [287, 0]
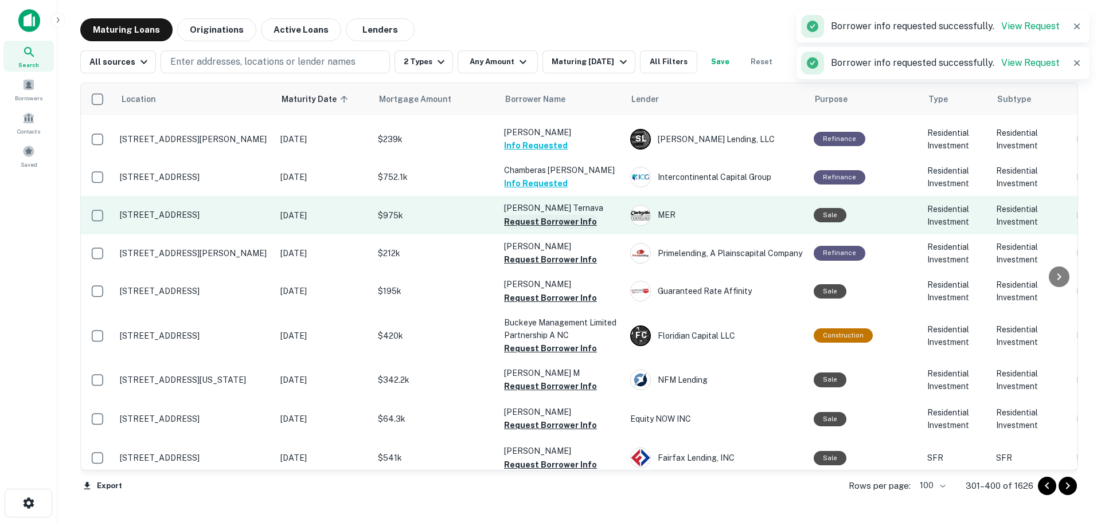
click at [578, 218] on button "Request Borrower Info" at bounding box center [550, 222] width 93 height 14
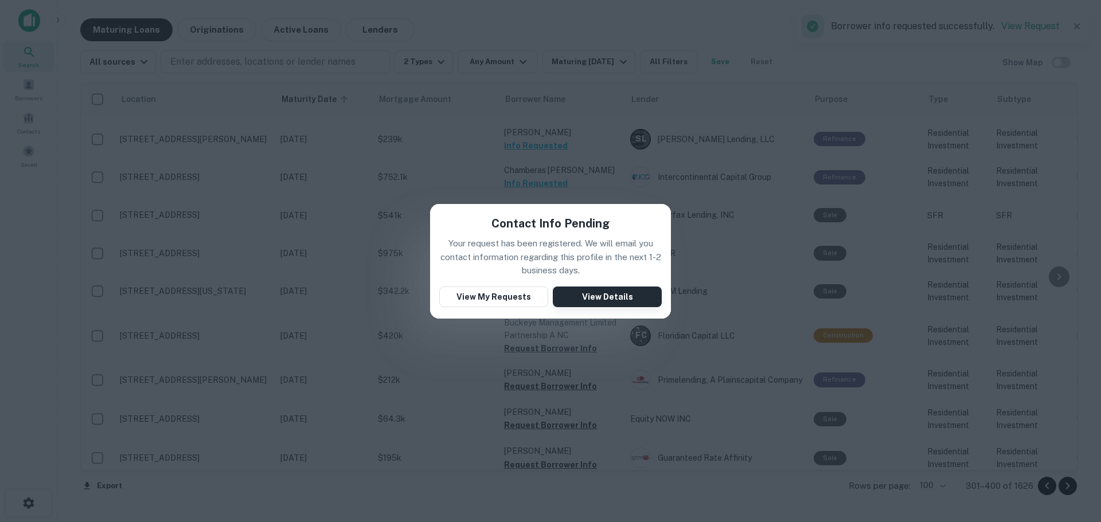
click at [596, 290] on button "View Details" at bounding box center [607, 297] width 109 height 21
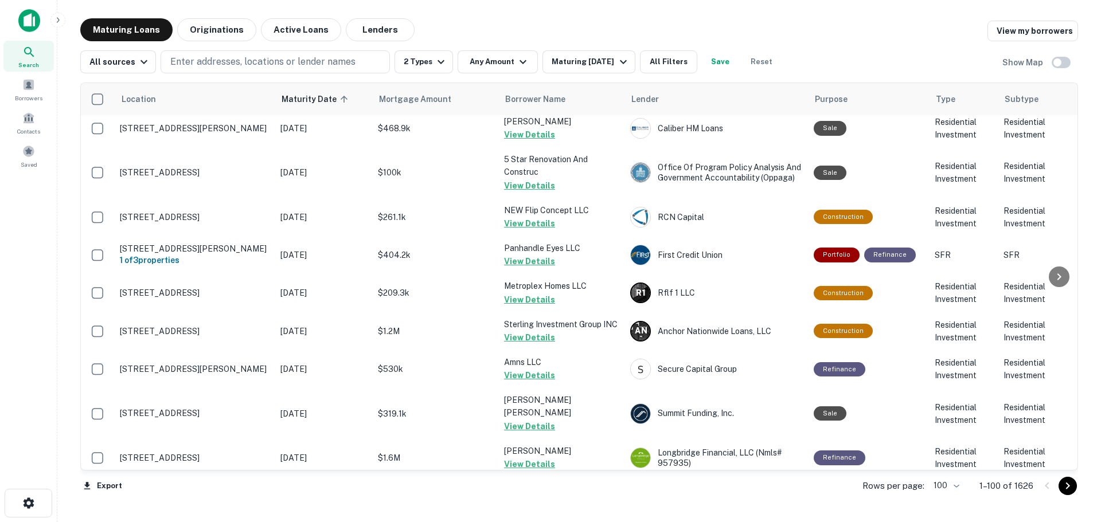
scroll to position [3532, 0]
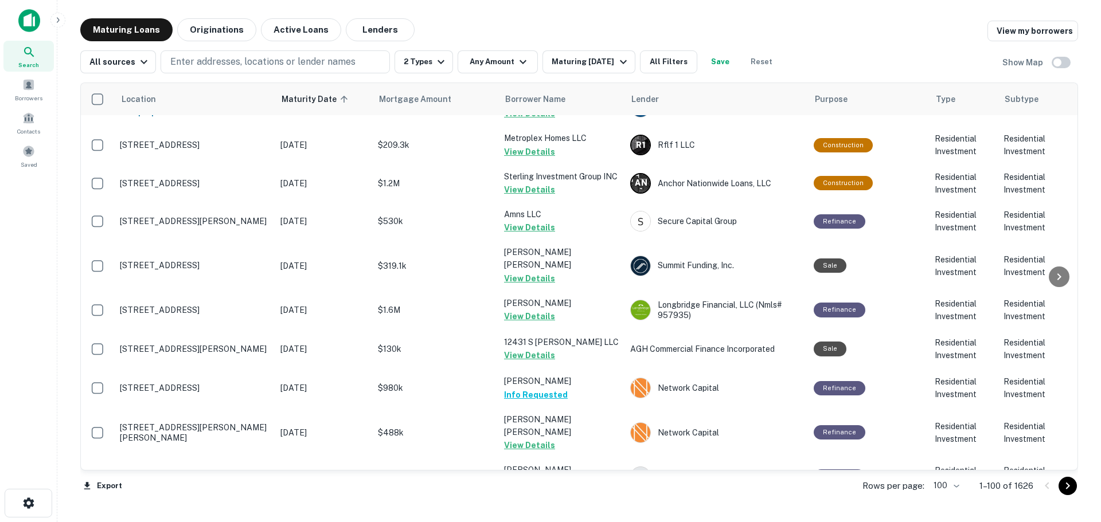
click at [1064, 491] on icon "Go to next page" at bounding box center [1068, 486] width 14 height 14
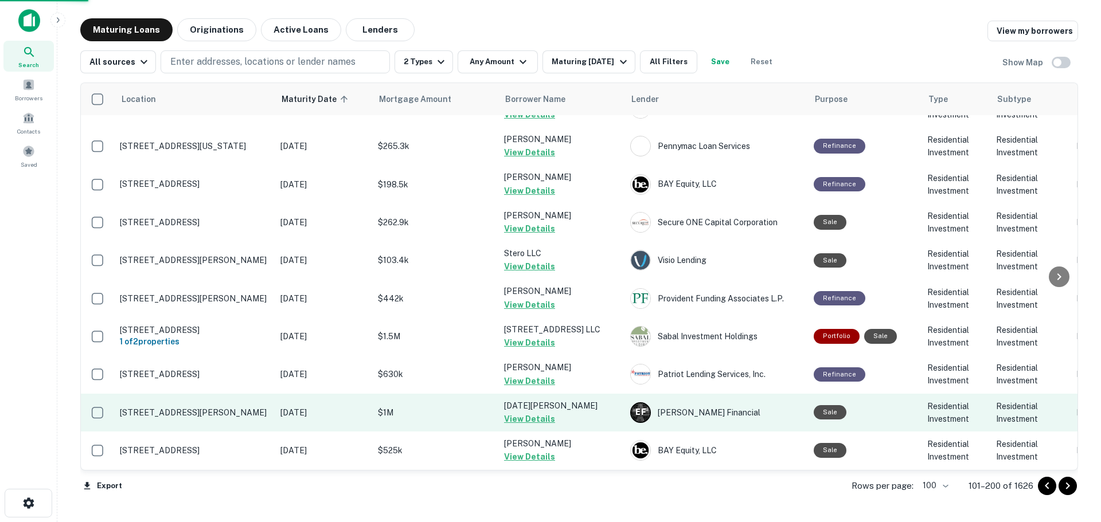
scroll to position [3497, 0]
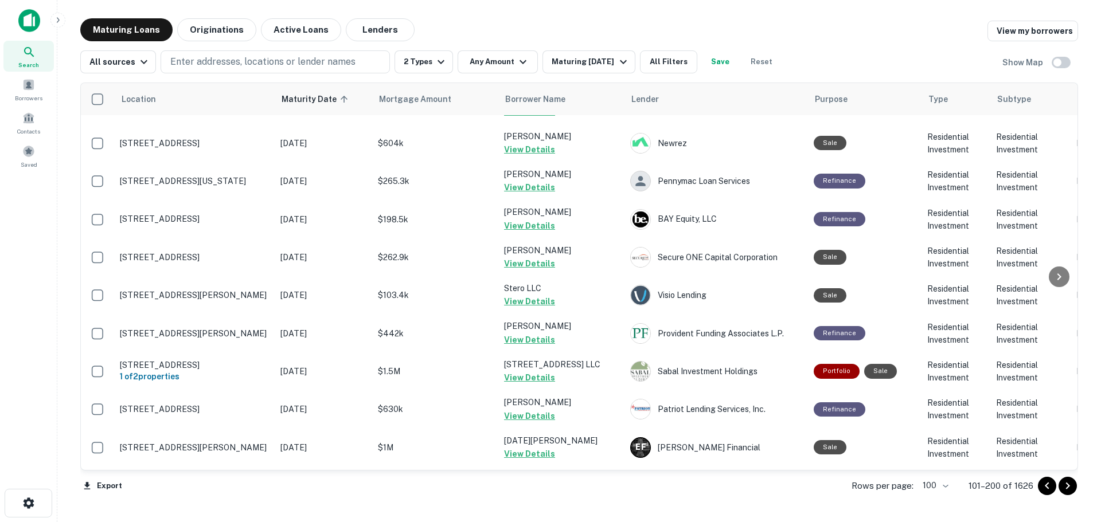
click at [1066, 486] on icon "Go to next page" at bounding box center [1068, 486] width 14 height 14
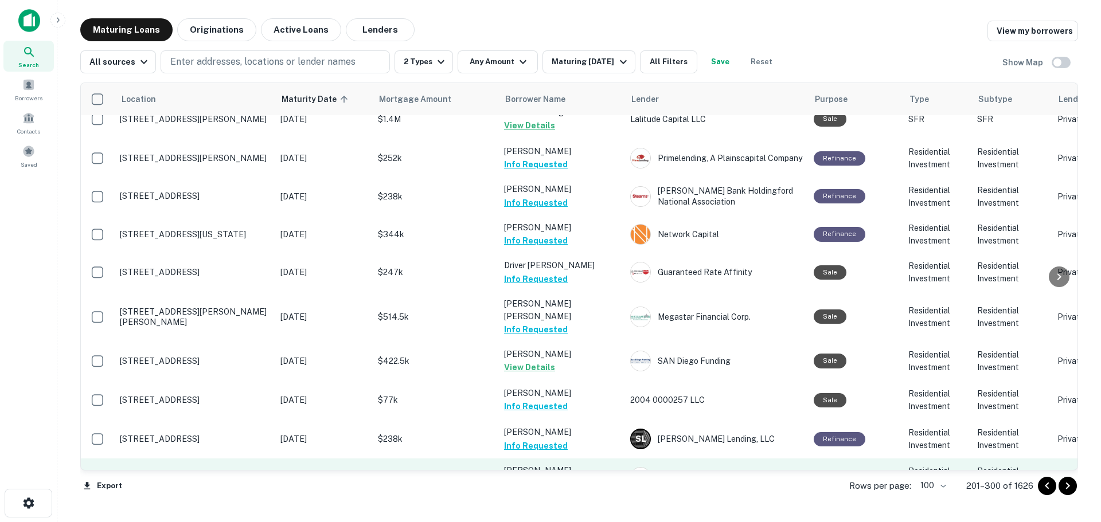
scroll to position [3150, 0]
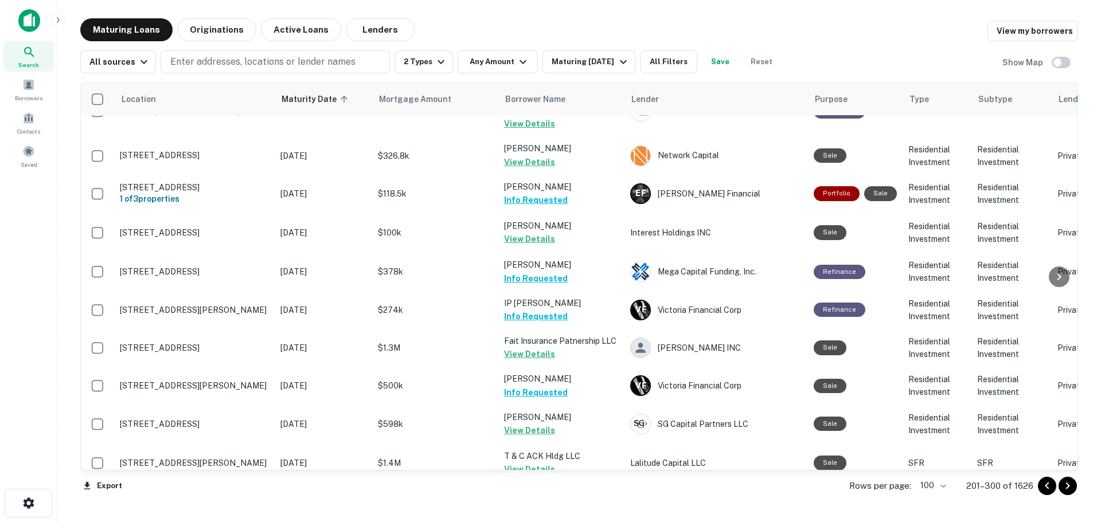
click at [1070, 487] on icon "Go to next page" at bounding box center [1068, 486] width 14 height 14
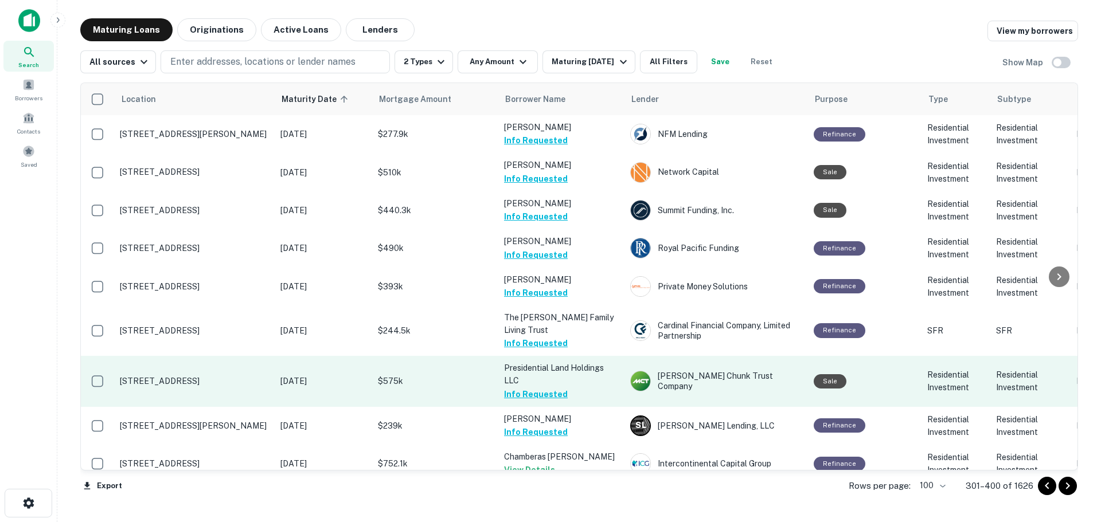
scroll to position [172, 0]
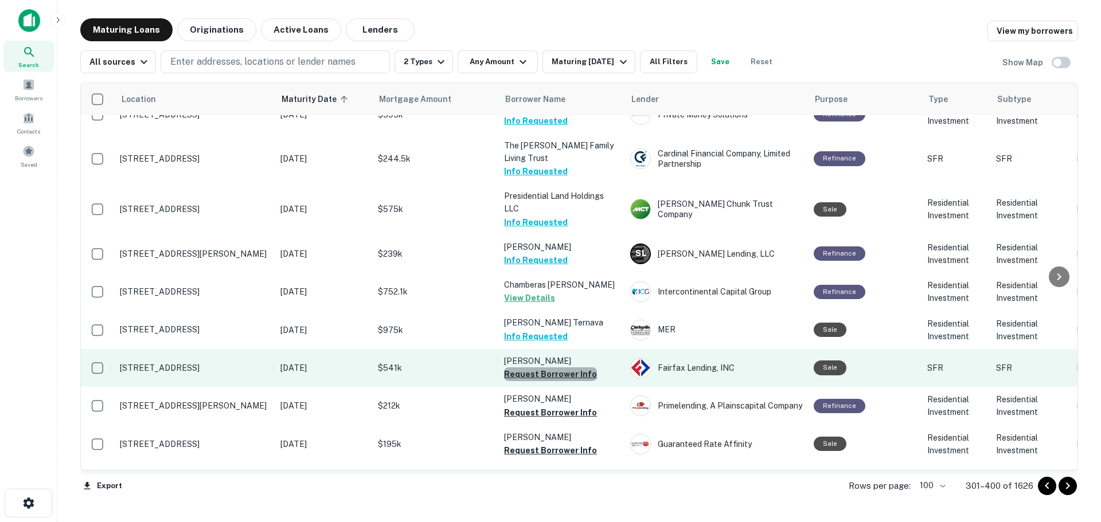
click at [551, 373] on button "Request Borrower Info" at bounding box center [550, 375] width 93 height 14
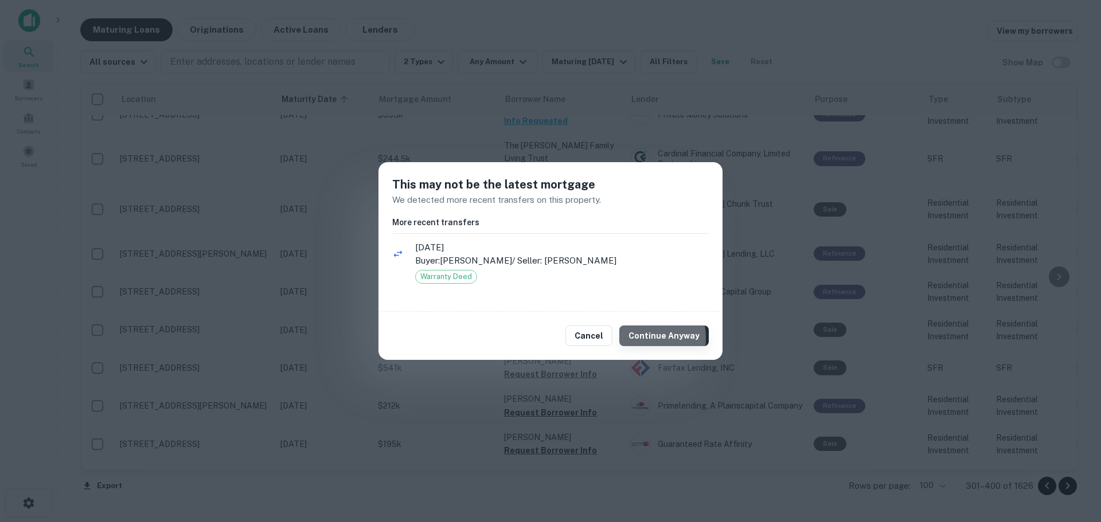
click at [637, 338] on button "Continue Anyway" at bounding box center [663, 336] width 89 height 21
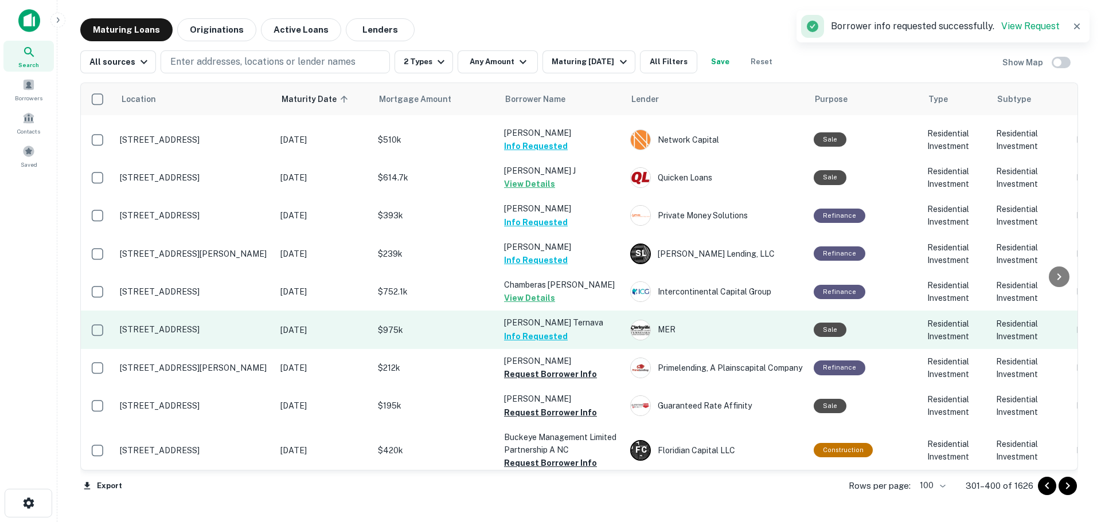
scroll to position [287, 0]
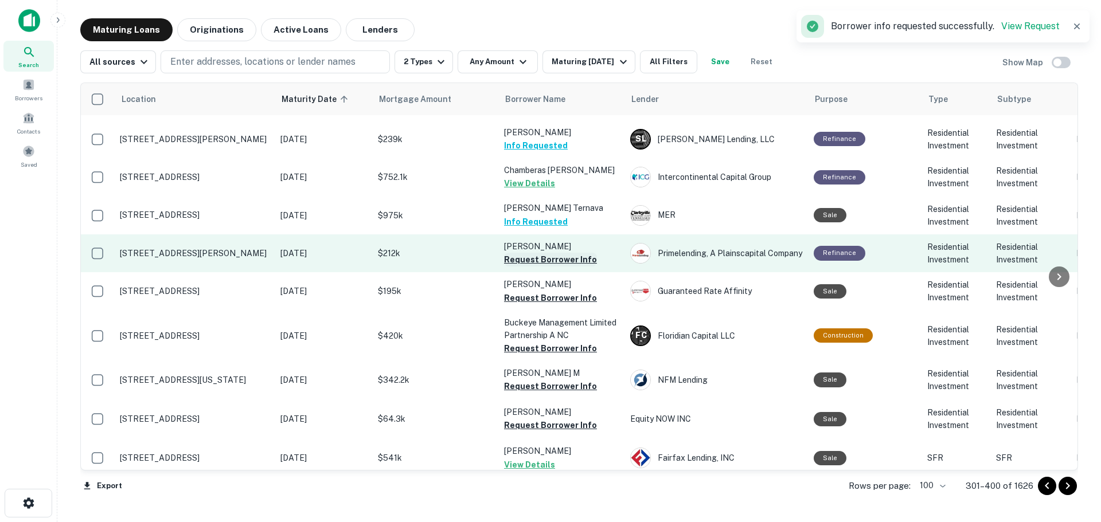
click at [575, 258] on button "Request Borrower Info" at bounding box center [550, 260] width 93 height 14
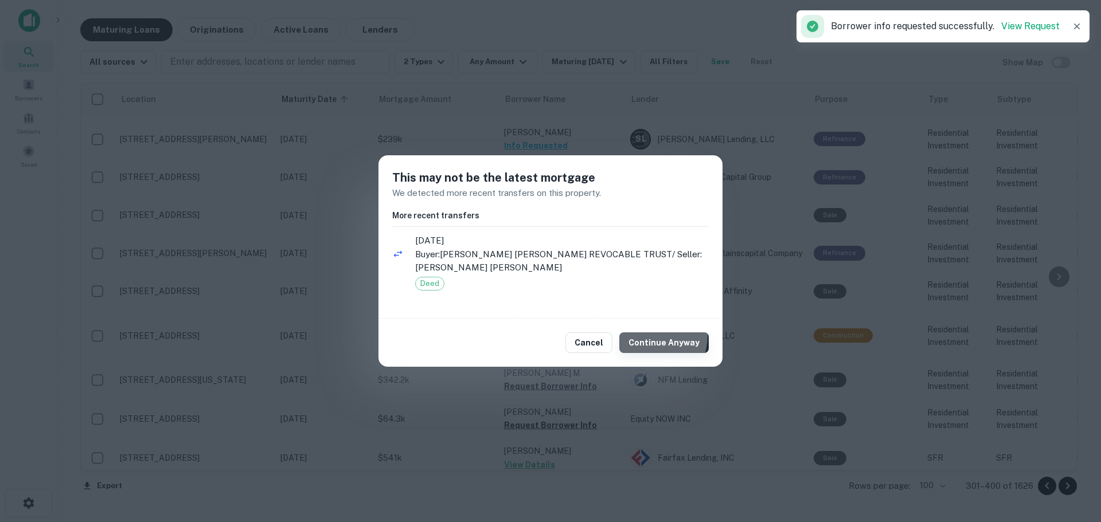
click at [646, 335] on button "Continue Anyway" at bounding box center [663, 343] width 89 height 21
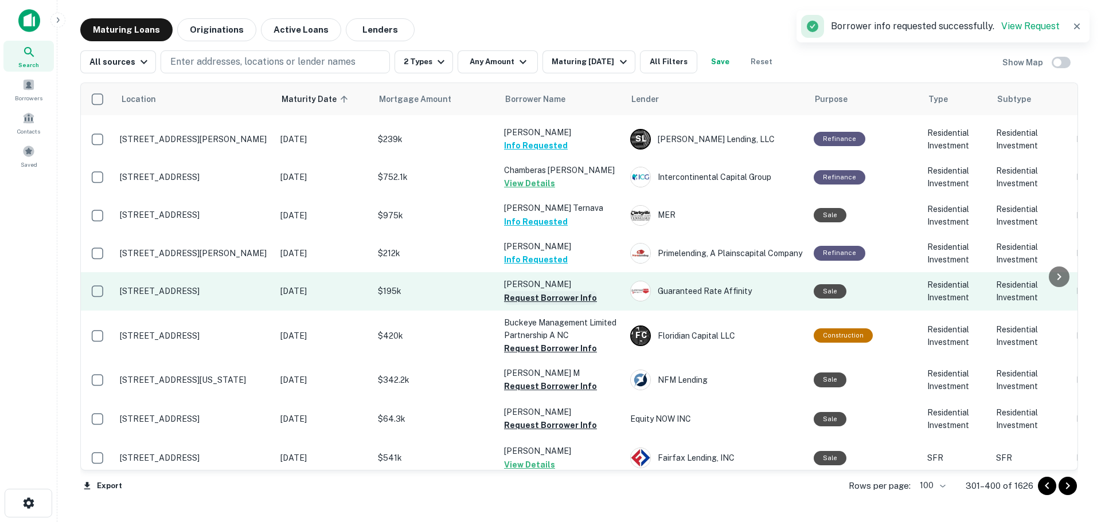
click at [579, 298] on button "Request Borrower Info" at bounding box center [550, 298] width 93 height 14
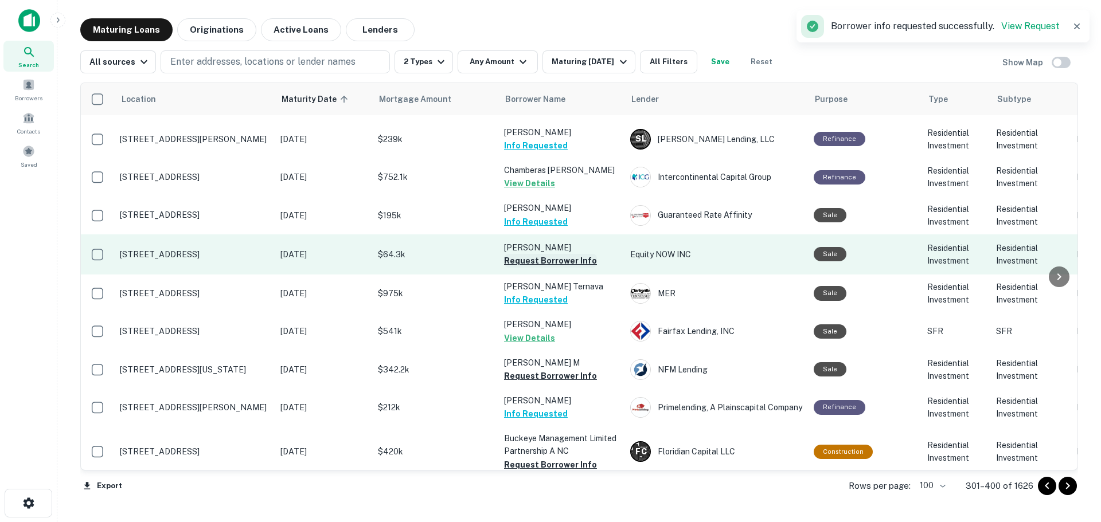
click at [558, 260] on button "Request Borrower Info" at bounding box center [550, 261] width 93 height 14
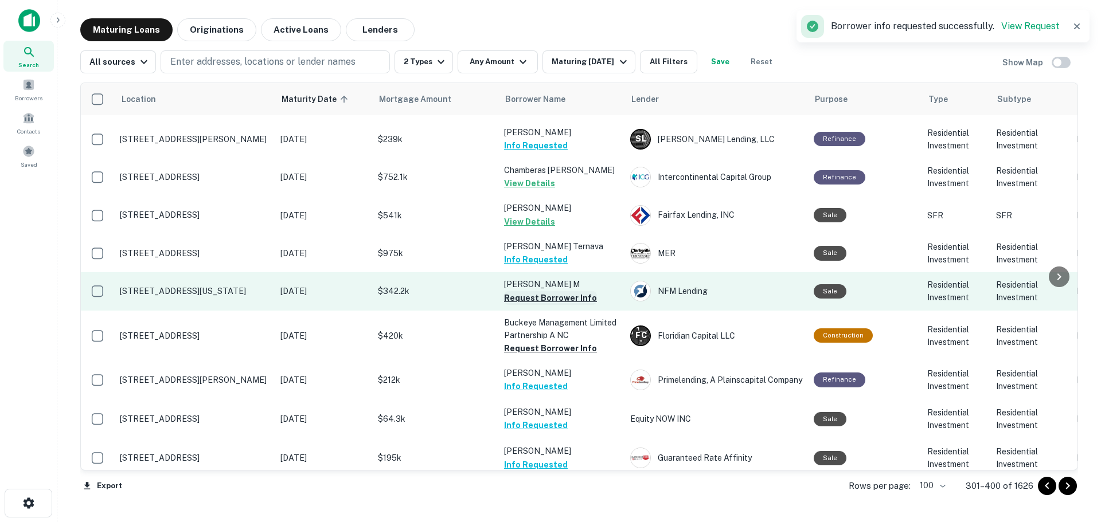
click at [564, 299] on button "Request Borrower Info" at bounding box center [550, 298] width 93 height 14
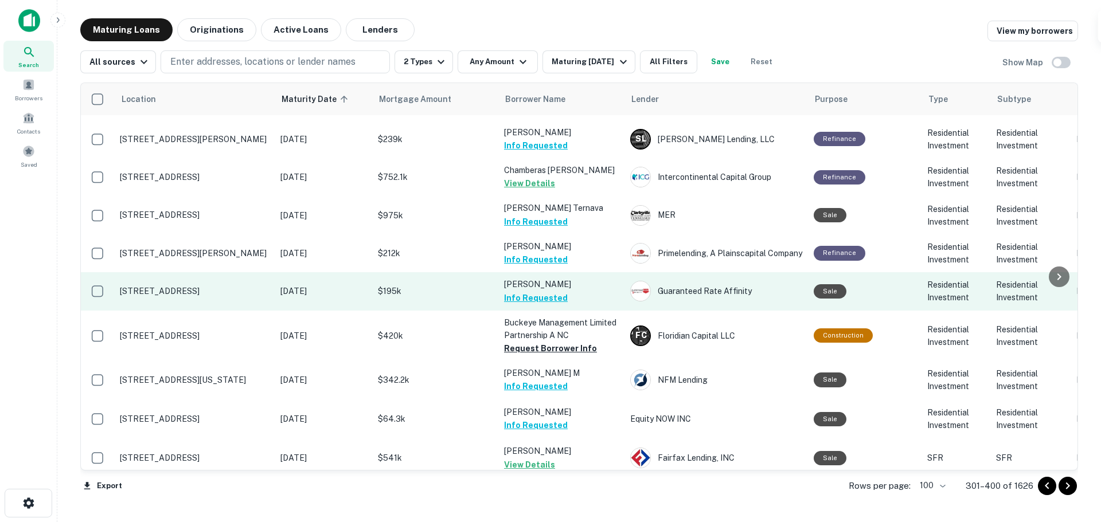
scroll to position [344, 0]
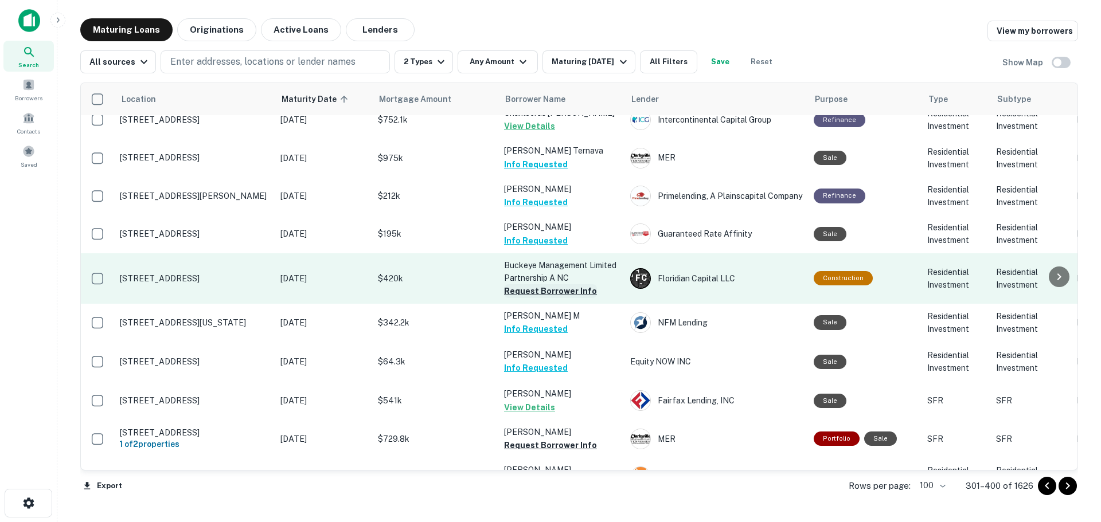
click at [577, 290] on button "Request Borrower Info" at bounding box center [550, 291] width 93 height 14
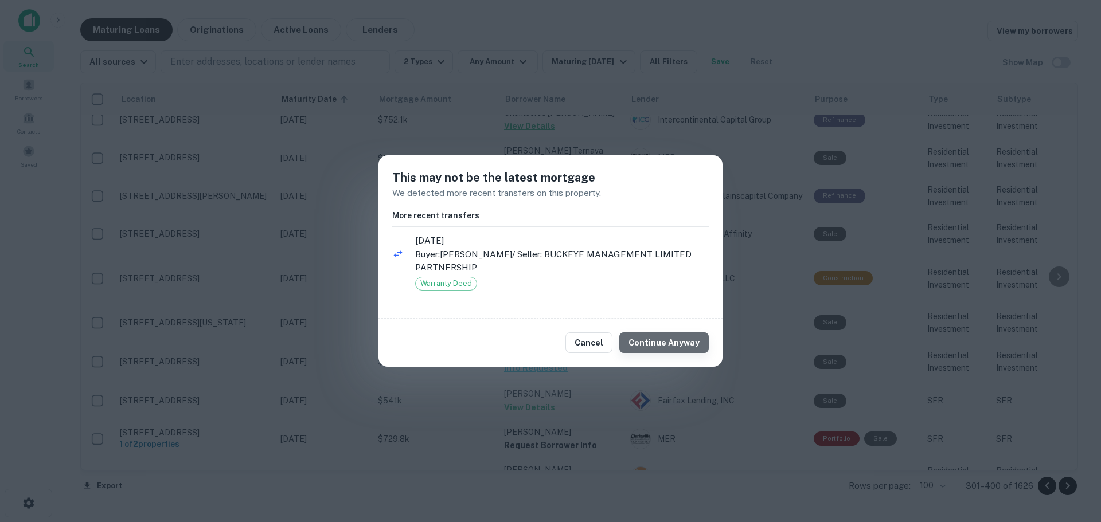
click at [670, 346] on button "Continue Anyway" at bounding box center [663, 343] width 89 height 21
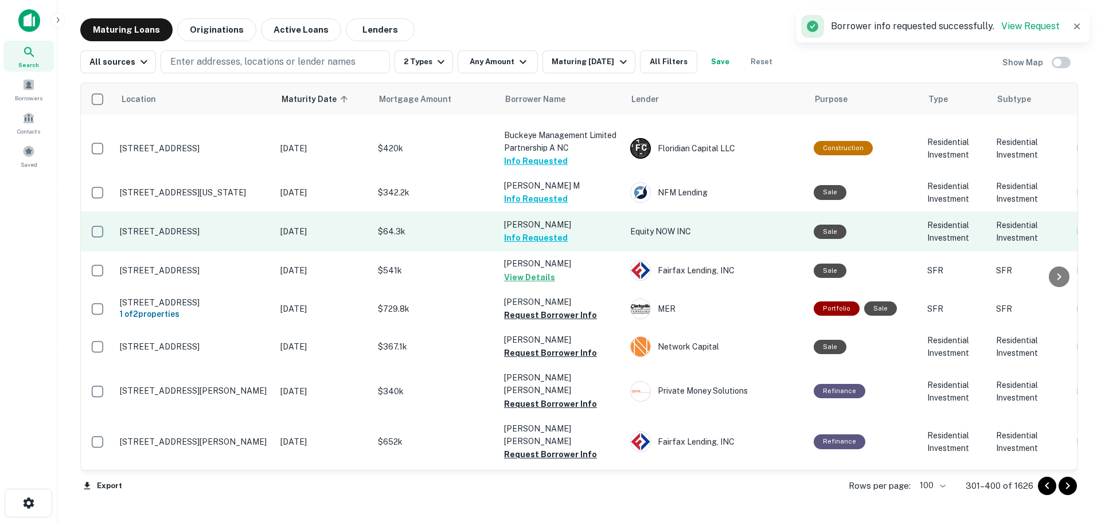
scroll to position [516, 0]
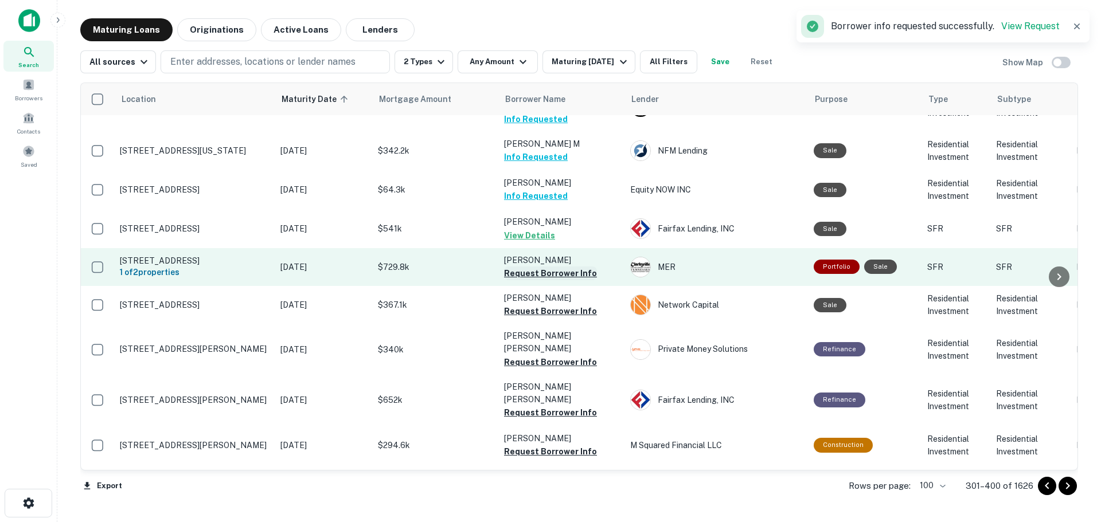
click at [559, 275] on button "Request Borrower Info" at bounding box center [550, 274] width 93 height 14
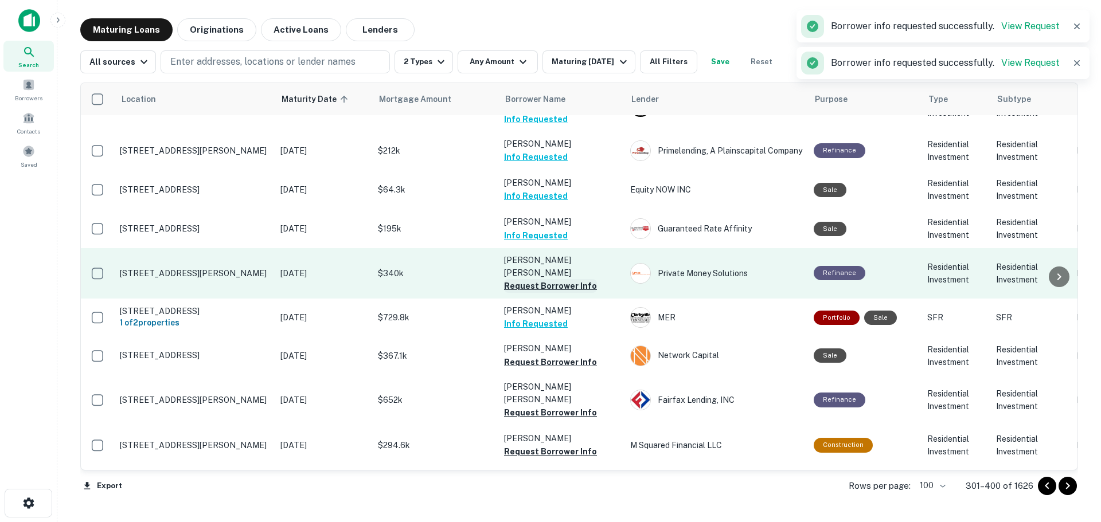
click at [565, 279] on button "Request Borrower Info" at bounding box center [550, 286] width 93 height 14
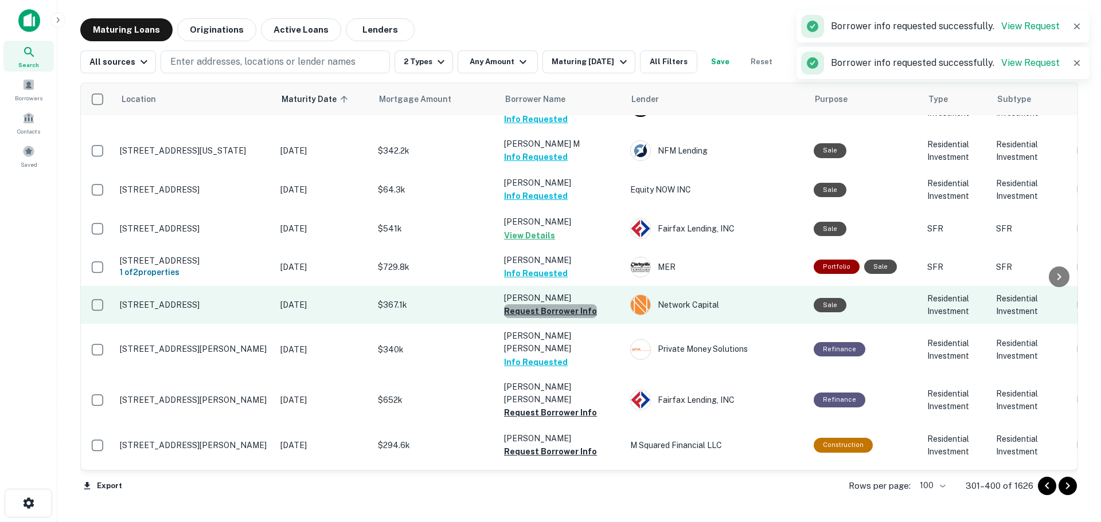
click at [569, 314] on button "Request Borrower Info" at bounding box center [550, 312] width 93 height 14
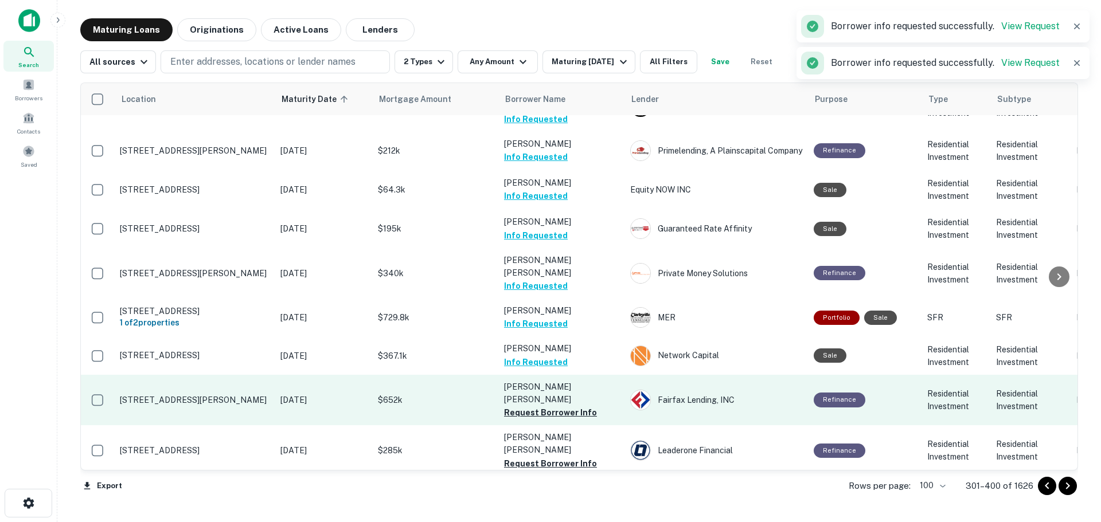
scroll to position [573, 0]
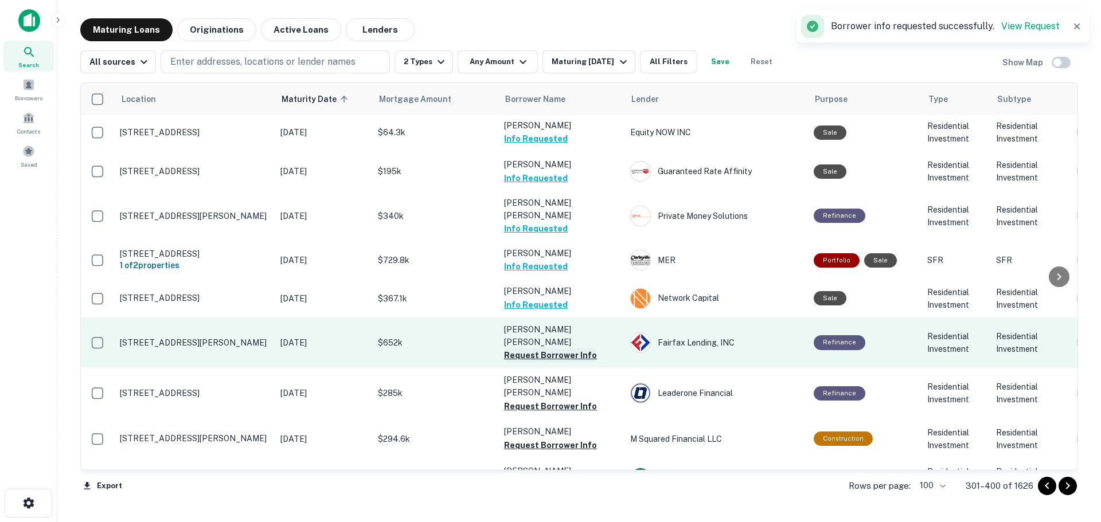
click at [578, 349] on button "Request Borrower Info" at bounding box center [550, 356] width 93 height 14
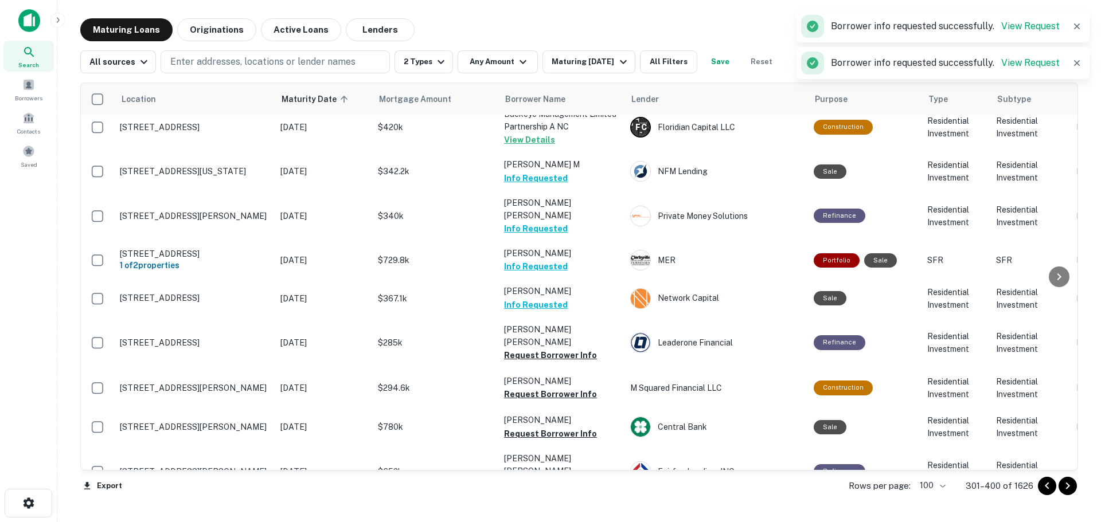
click at [583, 388] on button "Request Borrower Info" at bounding box center [550, 395] width 93 height 14
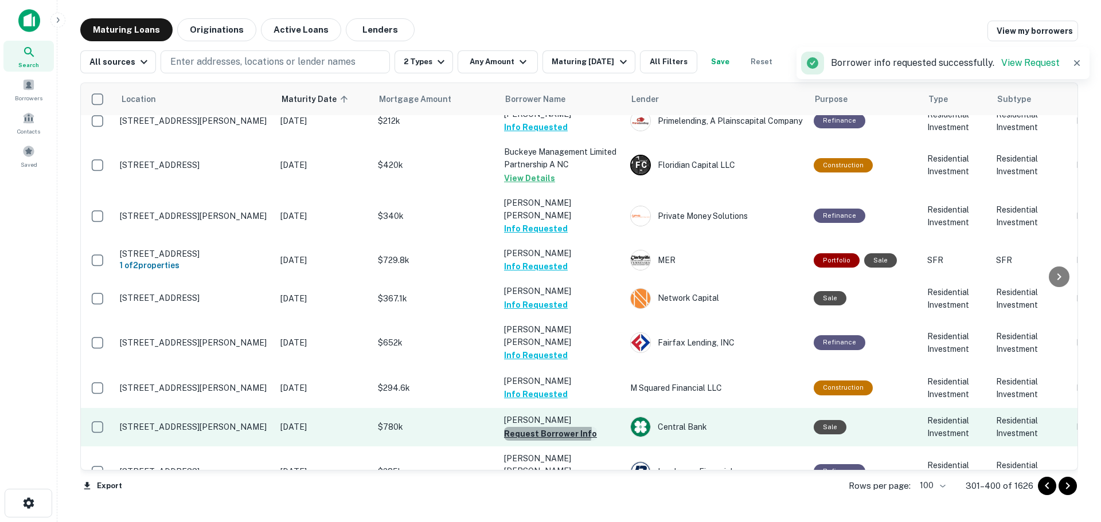
click at [543, 427] on button "Request Borrower Info" at bounding box center [550, 434] width 93 height 14
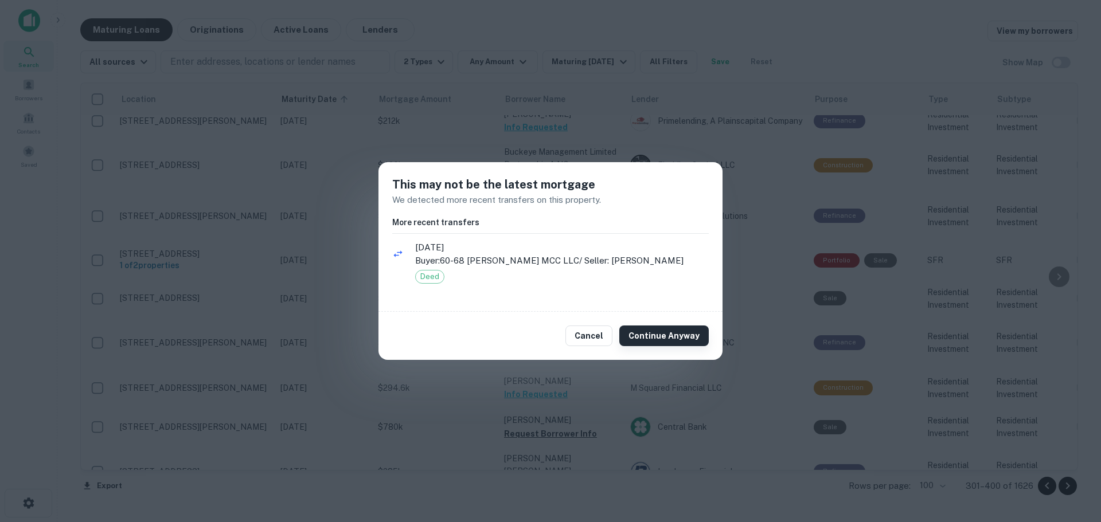
click at [646, 333] on button "Continue Anyway" at bounding box center [663, 336] width 89 height 21
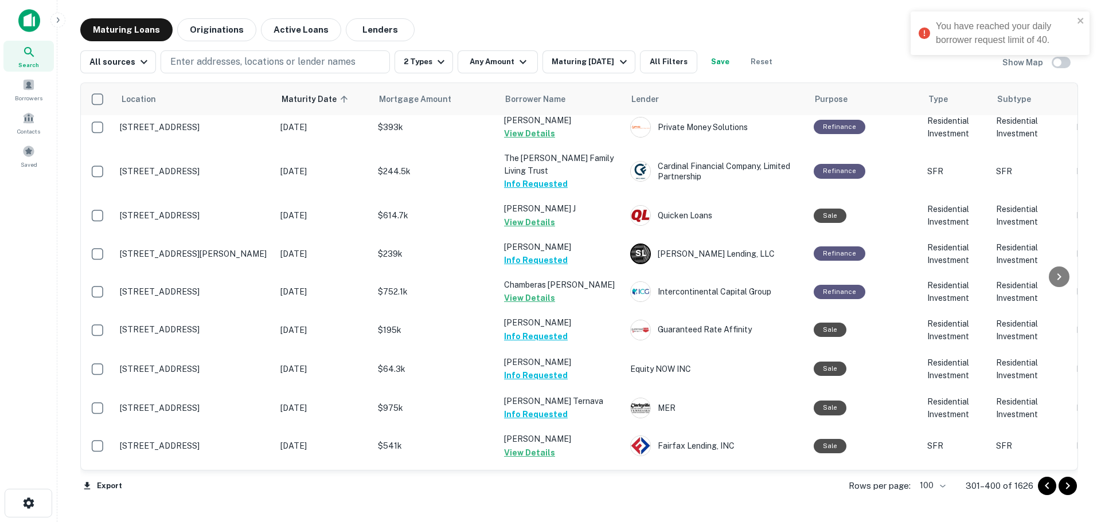
scroll to position [0, 0]
